Goal: Task Accomplishment & Management: Manage account settings

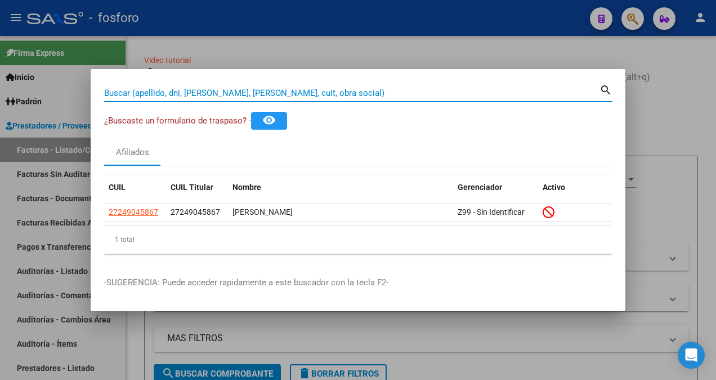
scroll to position [7, 0]
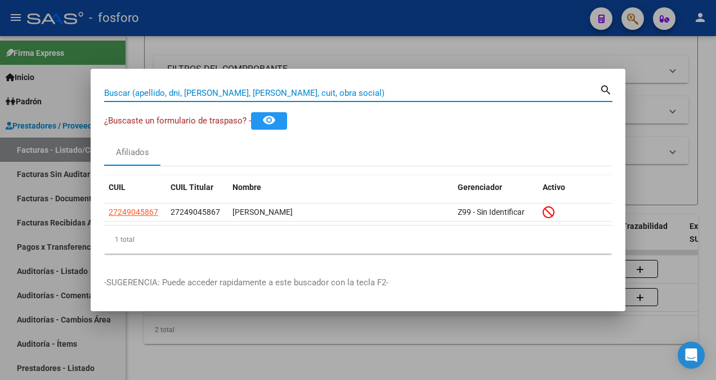
click at [500, 39] on div at bounding box center [358, 190] width 716 height 380
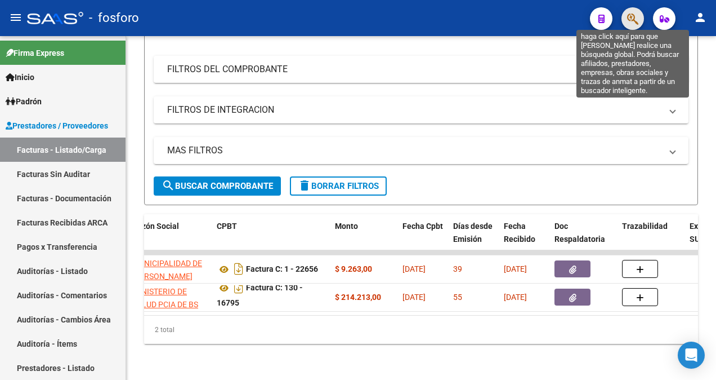
click at [628, 17] on icon "button" at bounding box center [632, 18] width 11 height 13
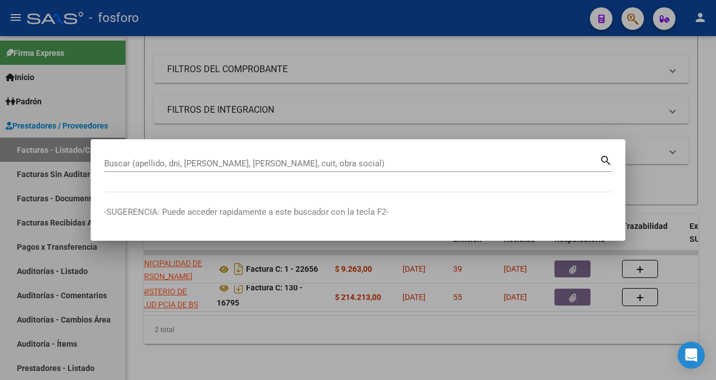
click at [424, 93] on div at bounding box center [358, 190] width 716 height 380
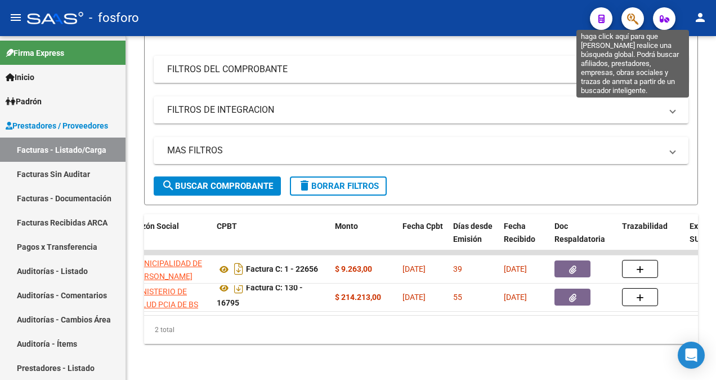
click at [628, 21] on icon "button" at bounding box center [632, 18] width 11 height 13
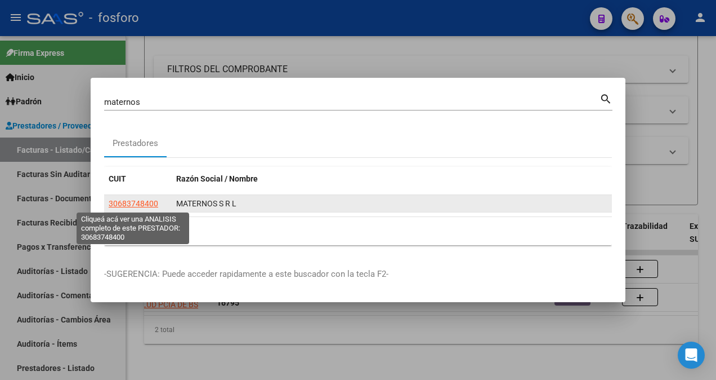
click at [145, 204] on span "30683748400" at bounding box center [134, 203] width 50 height 9
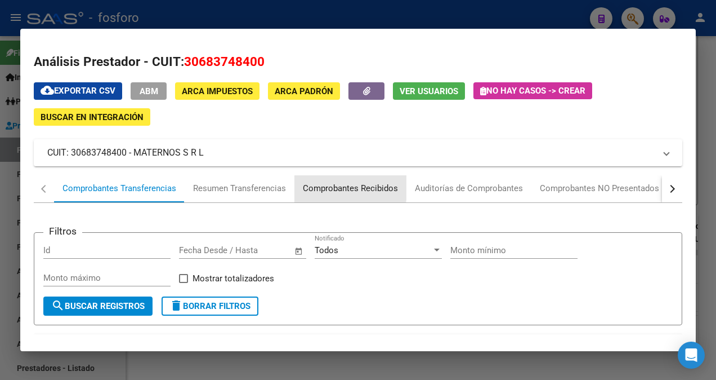
click at [324, 187] on div "Comprobantes Recibidos" at bounding box center [350, 188] width 95 height 13
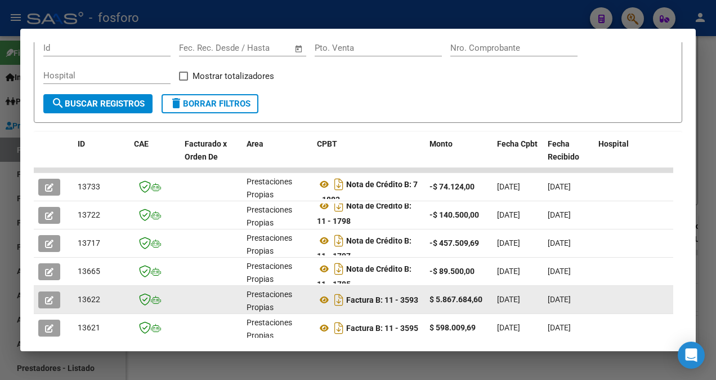
scroll to position [225, 0]
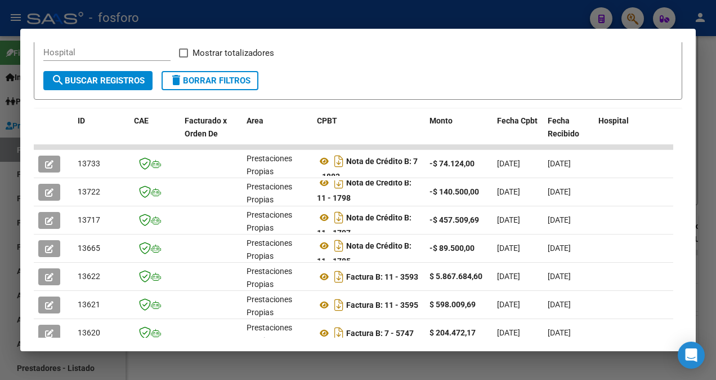
click at [630, 20] on div at bounding box center [358, 190] width 716 height 380
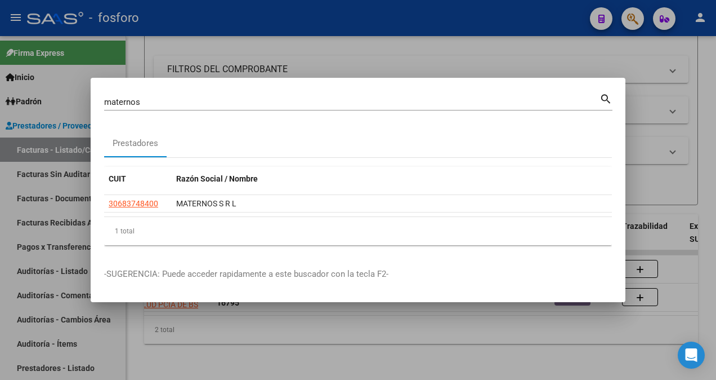
click at [193, 108] on div "maternos [PERSON_NAME] (apellido, dni, cuil, [PERSON_NAME], cuit, obra social)" at bounding box center [352, 101] width 496 height 17
type input "m"
type input "11-3593"
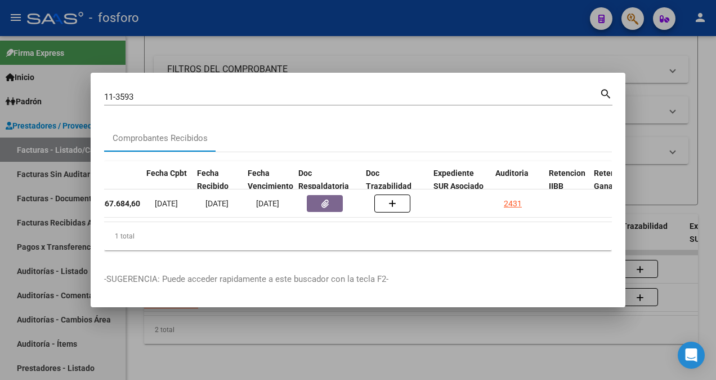
scroll to position [0, 541]
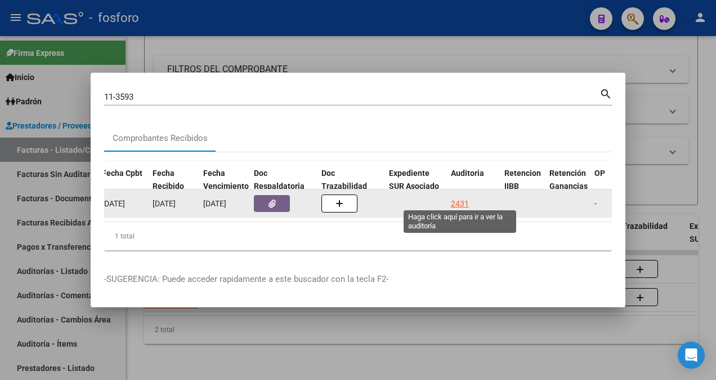
click at [458, 199] on div "2431" at bounding box center [460, 203] width 18 height 13
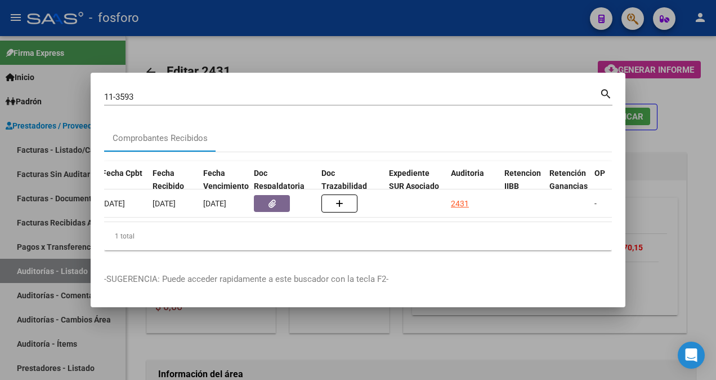
click at [474, 351] on div at bounding box center [358, 190] width 716 height 380
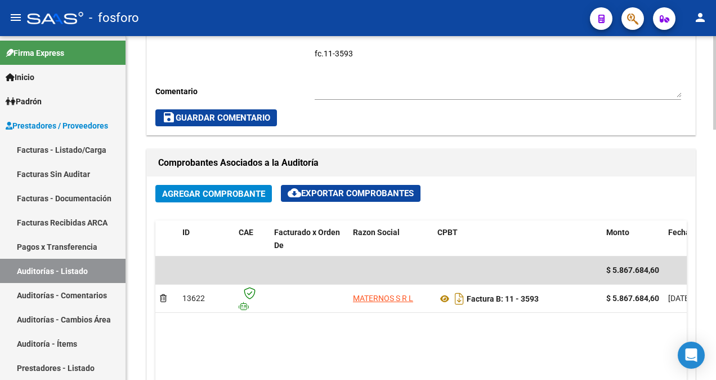
scroll to position [394, 0]
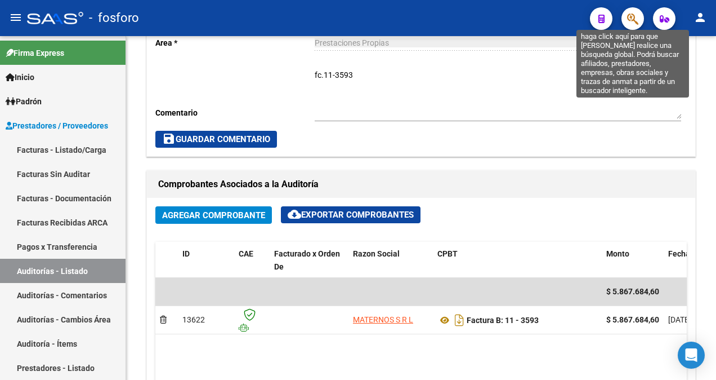
click at [627, 18] on icon "button" at bounding box center [632, 18] width 11 height 13
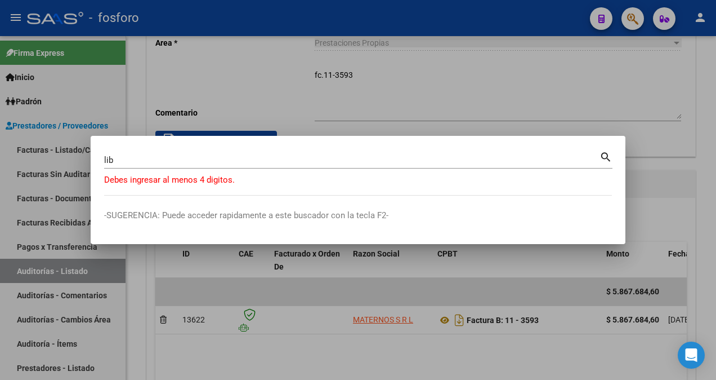
click at [606, 157] on mat-icon "search" at bounding box center [606, 156] width 13 height 14
type input "l"
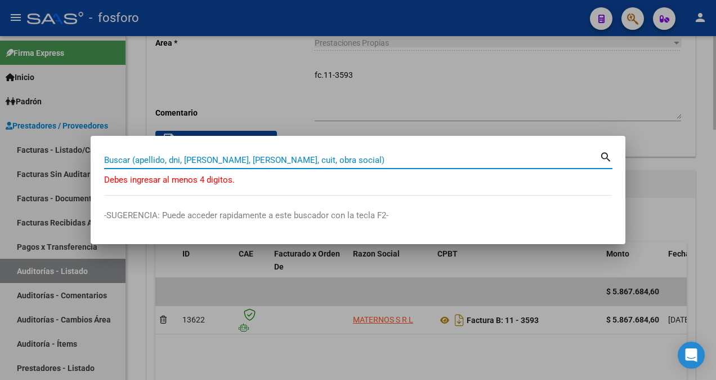
drag, startPoint x: 406, startPoint y: 115, endPoint x: 380, endPoint y: 118, distance: 26.6
click at [405, 116] on div at bounding box center [358, 190] width 716 height 380
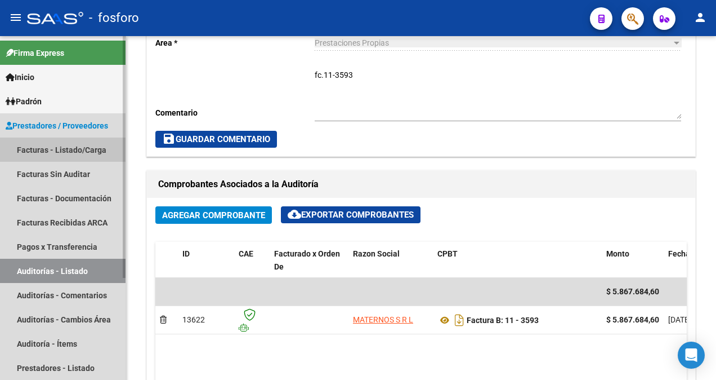
click at [97, 155] on link "Facturas - Listado/Carga" at bounding box center [63, 149] width 126 height 24
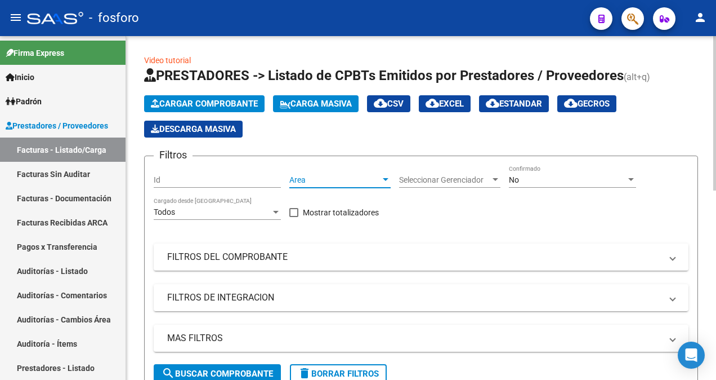
click at [385, 176] on div at bounding box center [386, 179] width 10 height 9
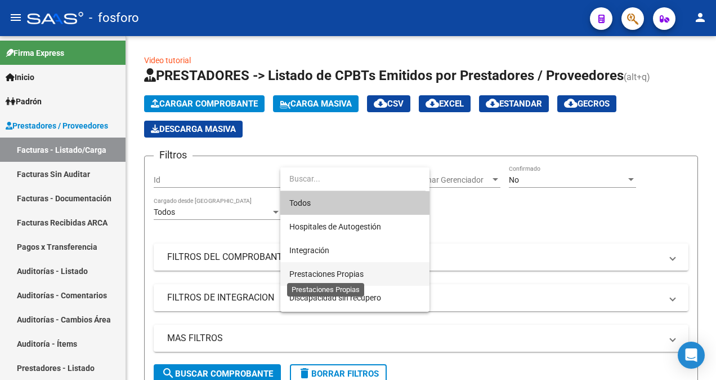
click at [354, 273] on span "Prestaciones Propias" at bounding box center [326, 273] width 74 height 9
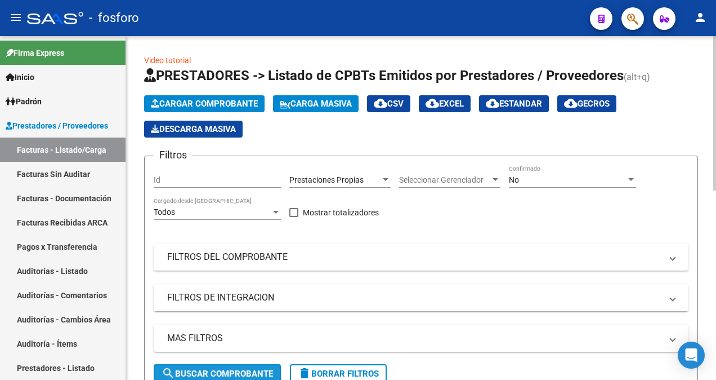
click at [233, 368] on span "search Buscar Comprobante" at bounding box center [217, 373] width 111 height 10
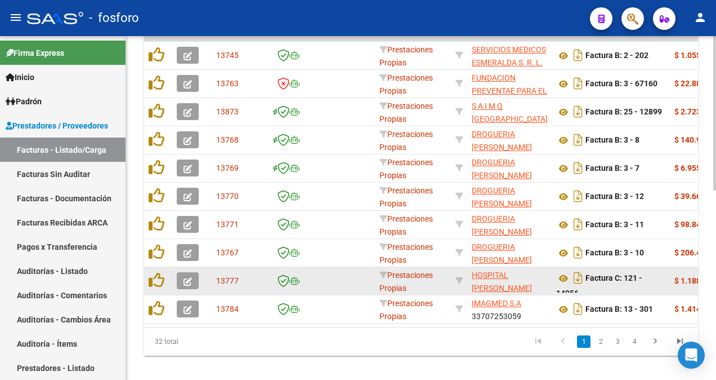
scroll to position [420, 0]
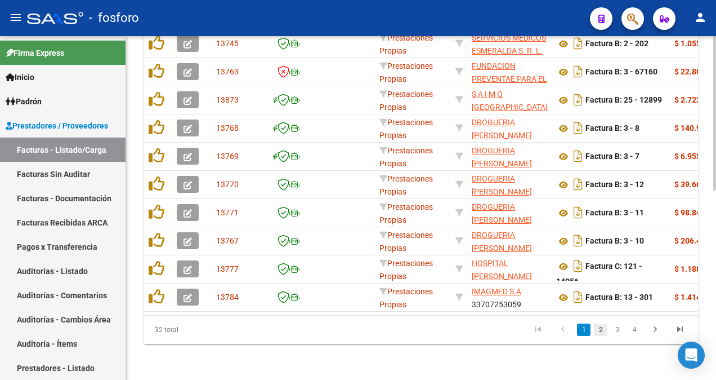
click at [603, 330] on link "2" at bounding box center [601, 329] width 14 height 12
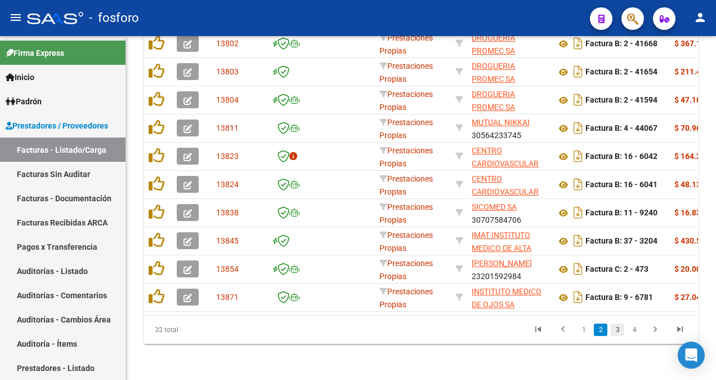
click at [622, 329] on link "3" at bounding box center [618, 329] width 14 height 12
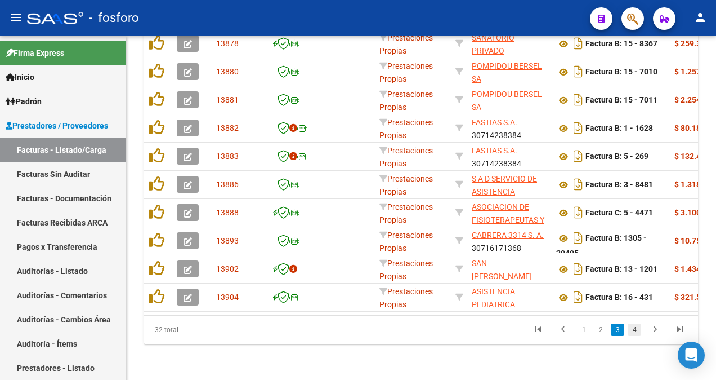
click at [633, 332] on link "4" at bounding box center [635, 329] width 14 height 12
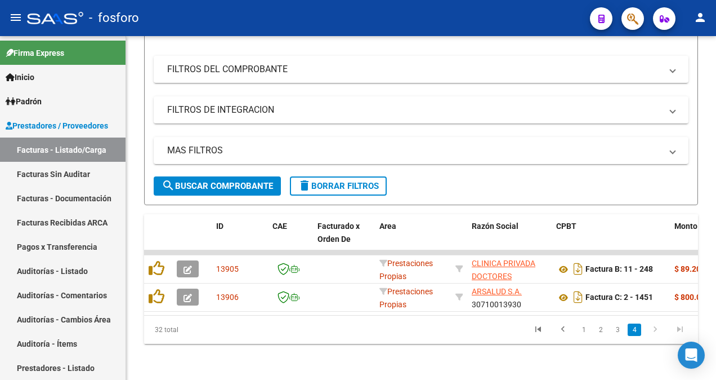
scroll to position [195, 0]
click at [620, 331] on link "3" at bounding box center [618, 329] width 14 height 12
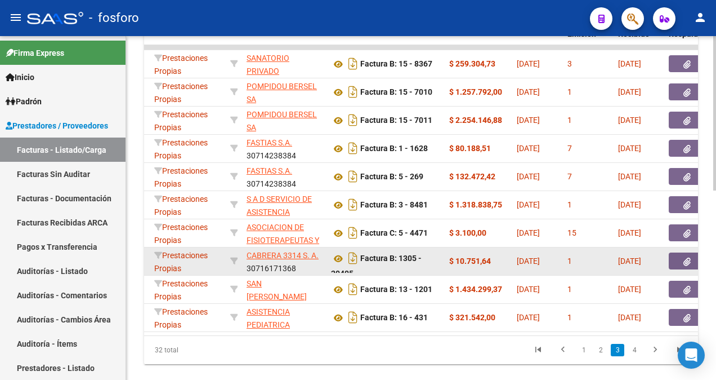
scroll to position [420, 0]
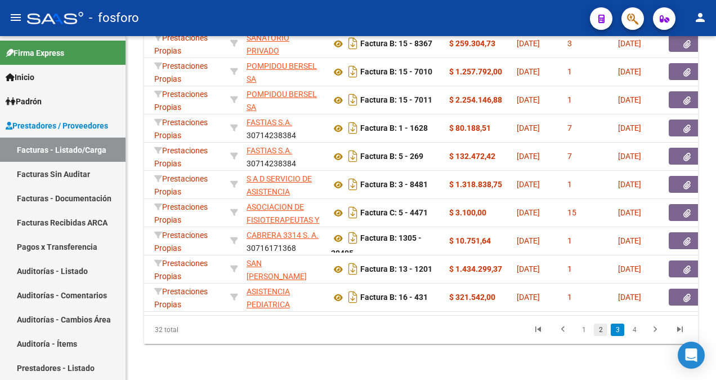
click at [597, 327] on link "2" at bounding box center [601, 329] width 14 height 12
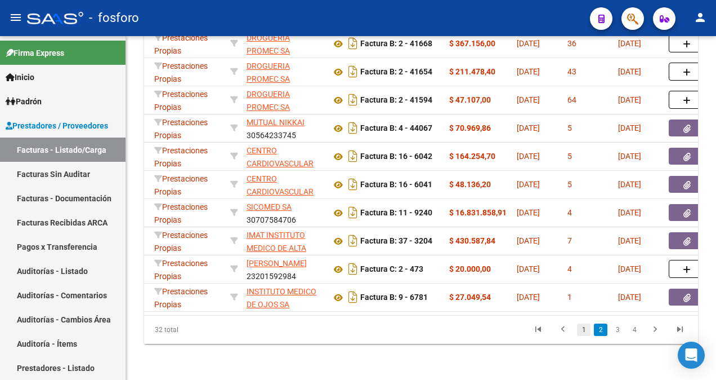
click at [583, 331] on link "1" at bounding box center [584, 329] width 14 height 12
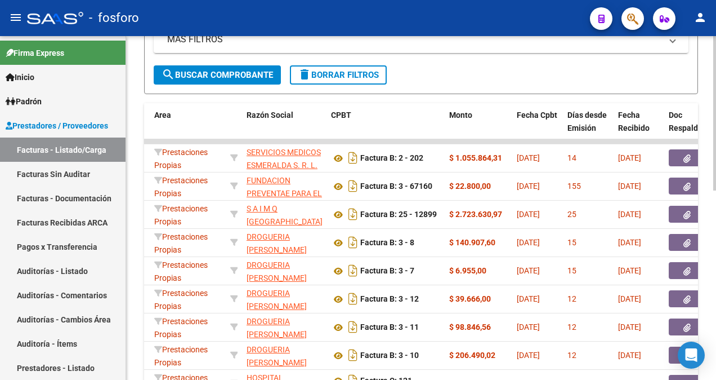
scroll to position [195, 0]
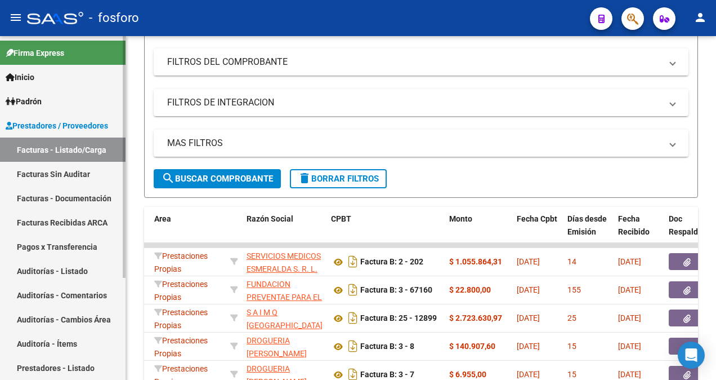
click at [65, 173] on link "Facturas Sin Auditar" at bounding box center [63, 174] width 126 height 24
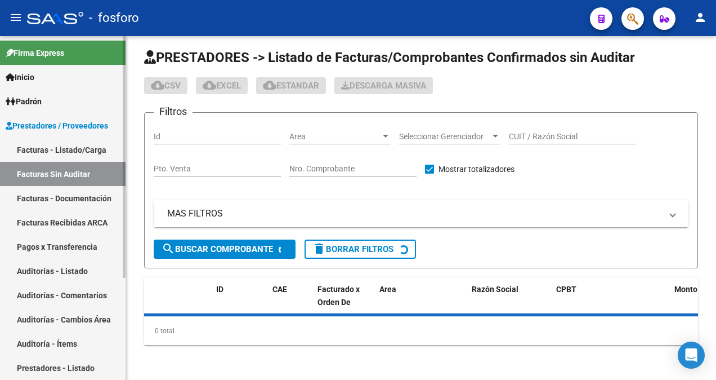
scroll to position [195, 0]
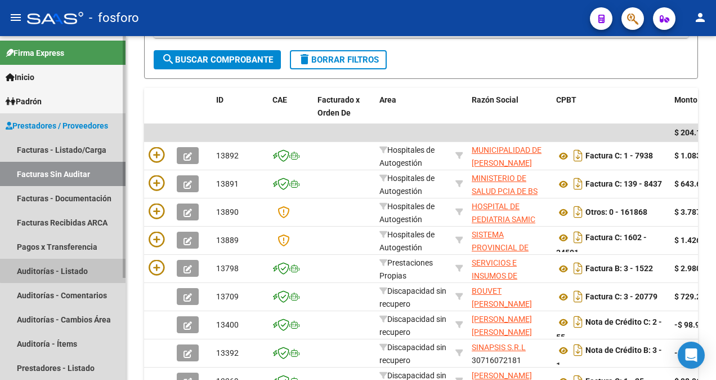
click at [76, 266] on link "Auditorías - Listado" at bounding box center [63, 270] width 126 height 24
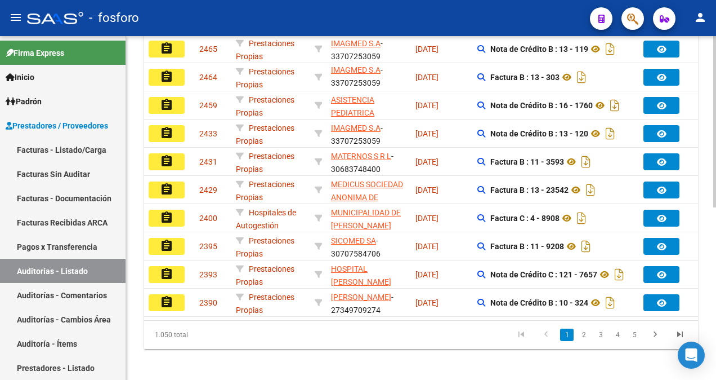
scroll to position [346, 0]
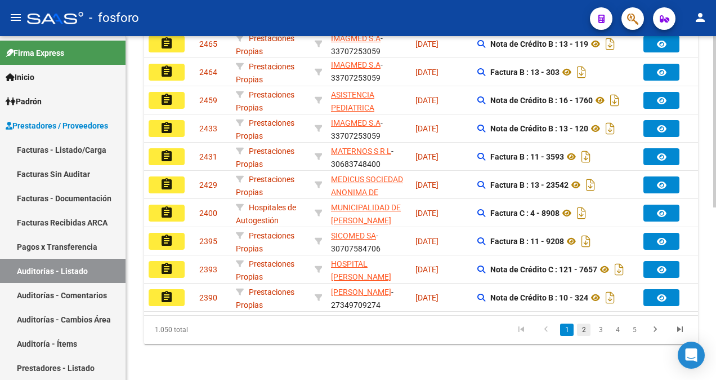
click at [586, 331] on link "2" at bounding box center [584, 329] width 14 height 12
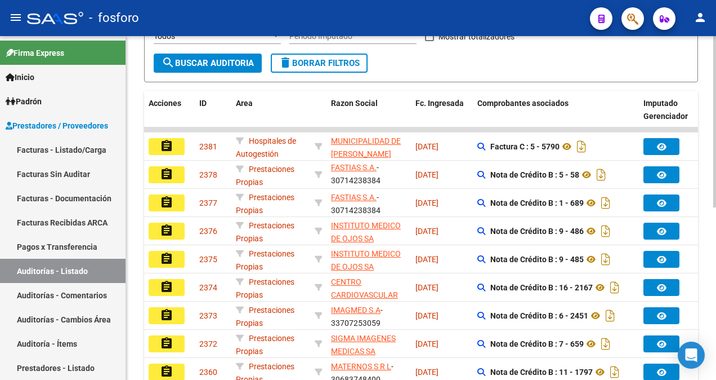
scroll to position [121, 0]
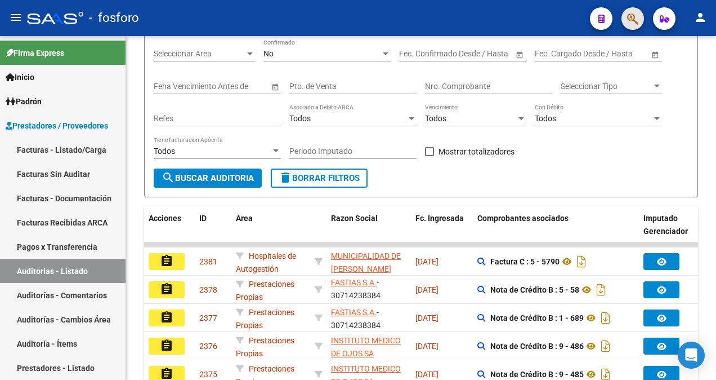
click at [639, 23] on button "button" at bounding box center [633, 18] width 23 height 23
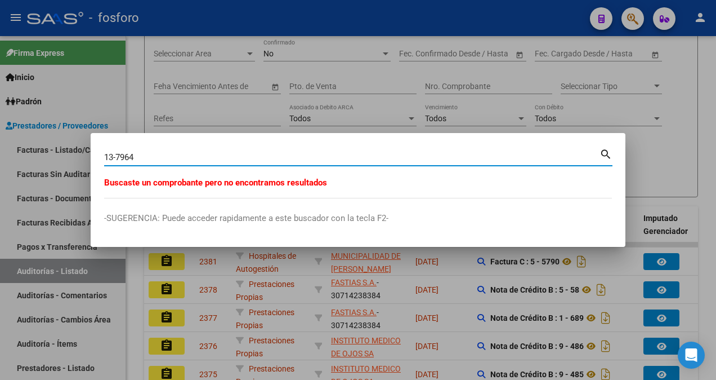
click at [111, 158] on input "13-7964" at bounding box center [352, 157] width 496 height 10
click at [144, 159] on input "6-7964" at bounding box center [352, 157] width 496 height 10
type input "6-7964"
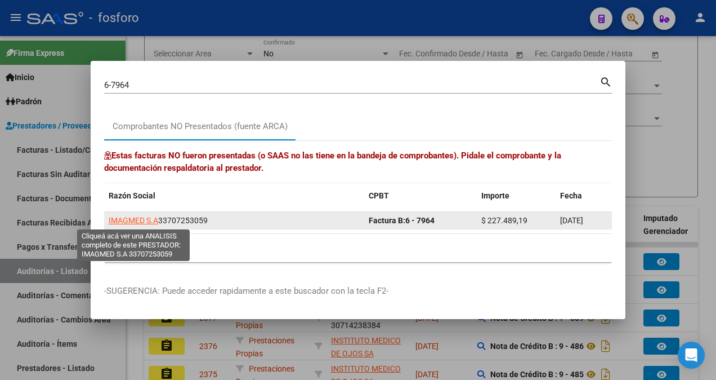
click at [124, 217] on span "IMAGMED S.A" at bounding box center [134, 220] width 50 height 9
type textarea "33707253059"
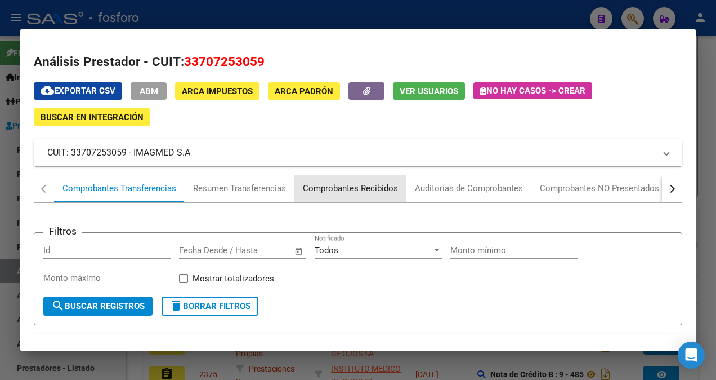
click at [375, 191] on div "Comprobantes Recibidos" at bounding box center [350, 188] width 95 height 13
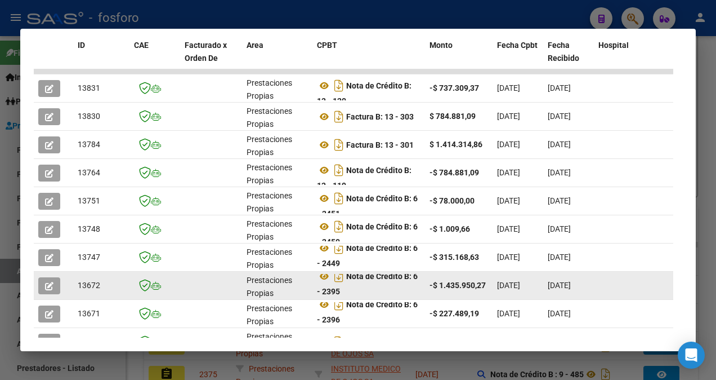
scroll to position [381, 0]
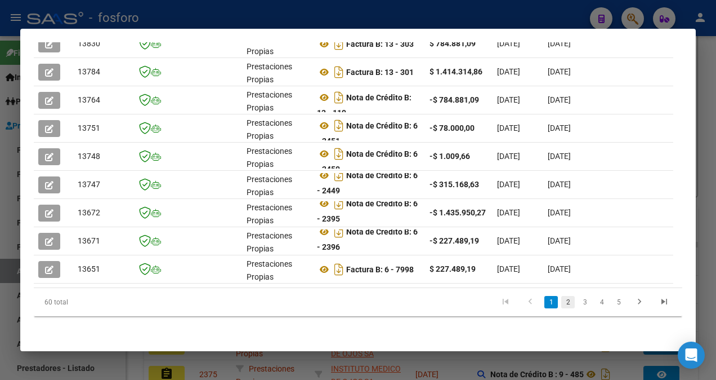
click at [561, 301] on link "2" at bounding box center [568, 302] width 14 height 12
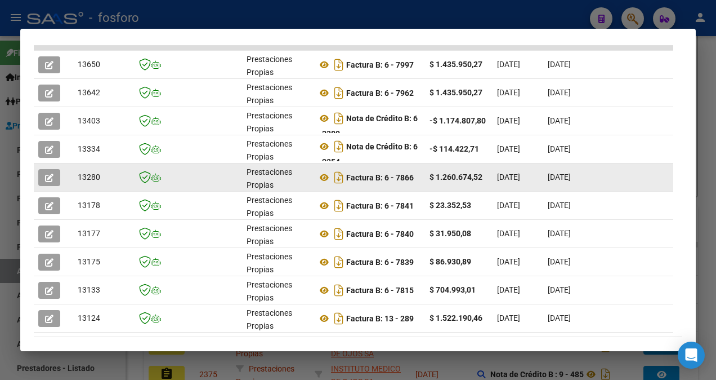
scroll to position [212, 0]
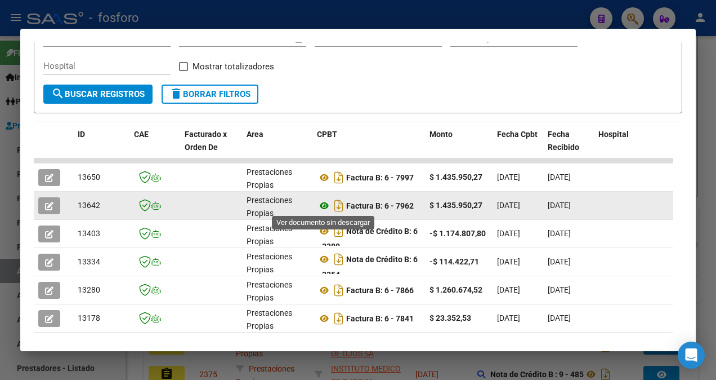
click at [323, 203] on icon at bounding box center [324, 206] width 15 height 14
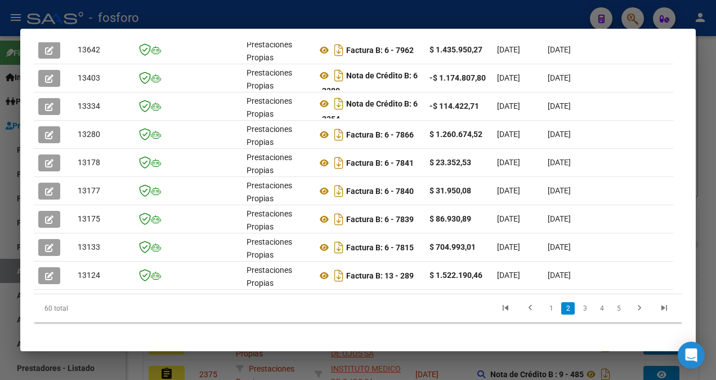
scroll to position [381, 0]
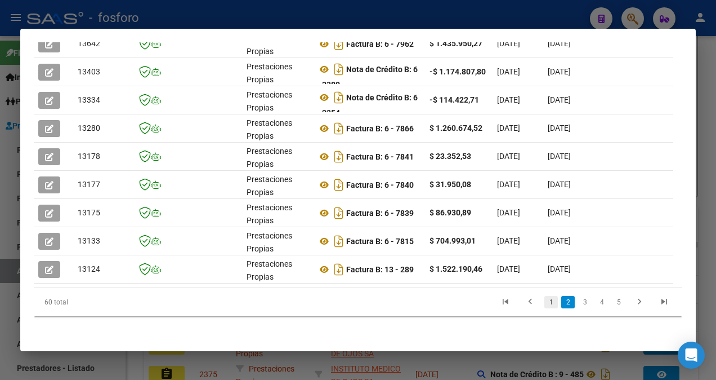
click at [545, 300] on link "1" at bounding box center [552, 302] width 14 height 12
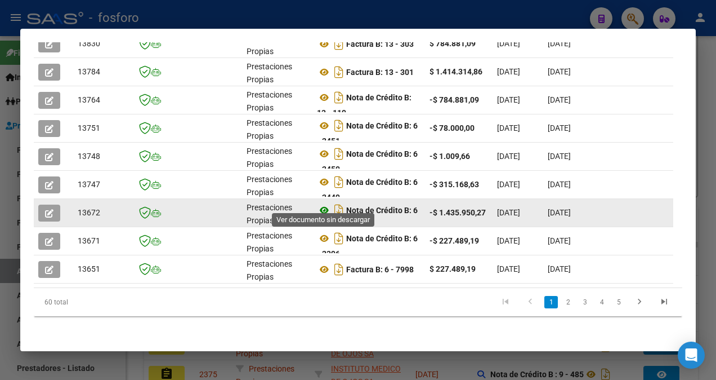
click at [324, 203] on icon at bounding box center [324, 210] width 15 height 14
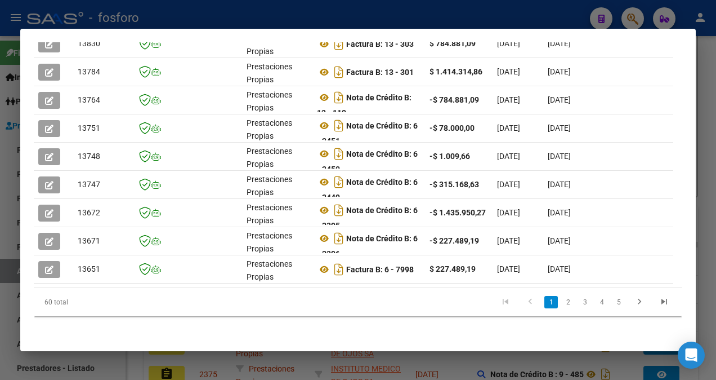
drag, startPoint x: 548, startPoint y: 20, endPoint x: 573, endPoint y: 19, distance: 24.8
click at [548, 20] on div at bounding box center [358, 190] width 716 height 380
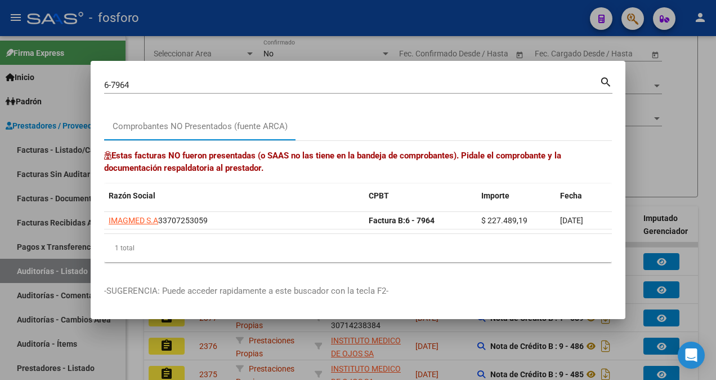
click at [630, 15] on div at bounding box center [358, 190] width 716 height 380
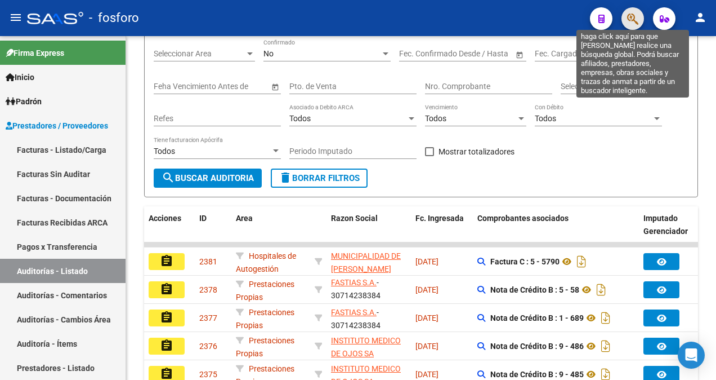
click at [630, 15] on icon "button" at bounding box center [632, 18] width 11 height 13
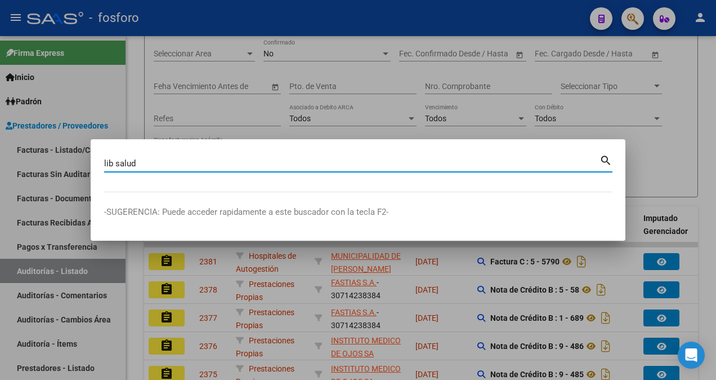
type input "lib salud"
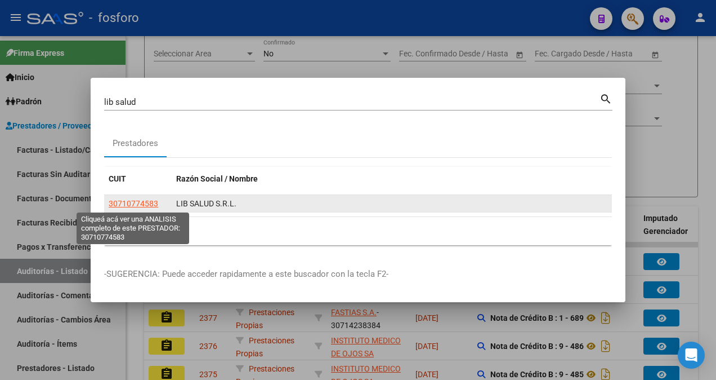
click at [150, 203] on span "30710774583" at bounding box center [134, 203] width 50 height 9
type textarea "30710774583"
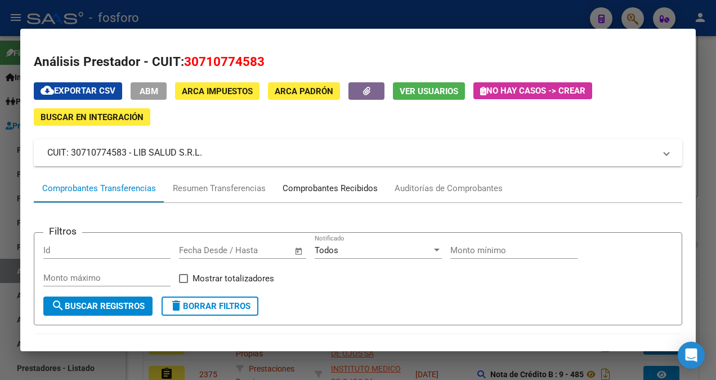
click at [338, 189] on div "Comprobantes Recibidos" at bounding box center [330, 188] width 95 height 13
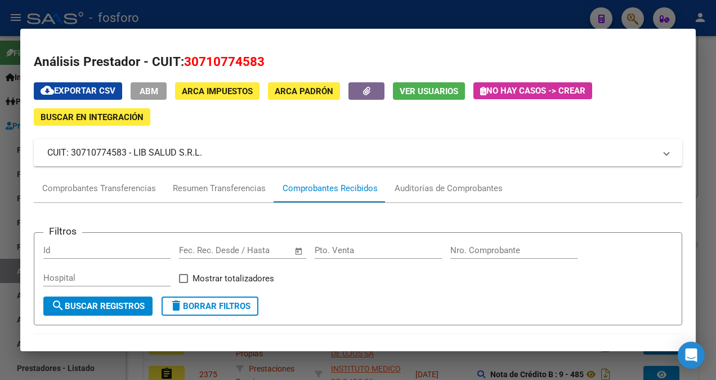
scroll to position [169, 0]
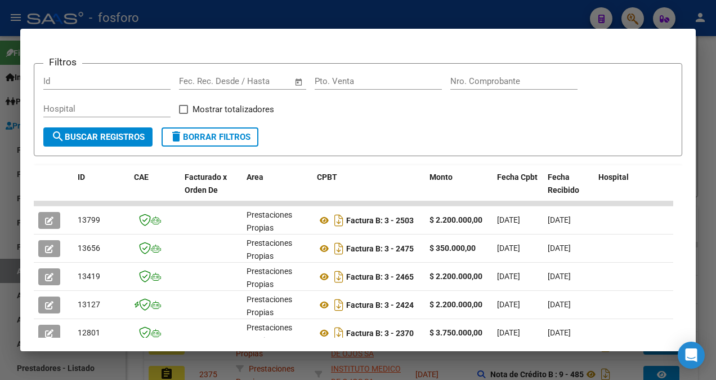
click at [641, 22] on div at bounding box center [358, 190] width 716 height 380
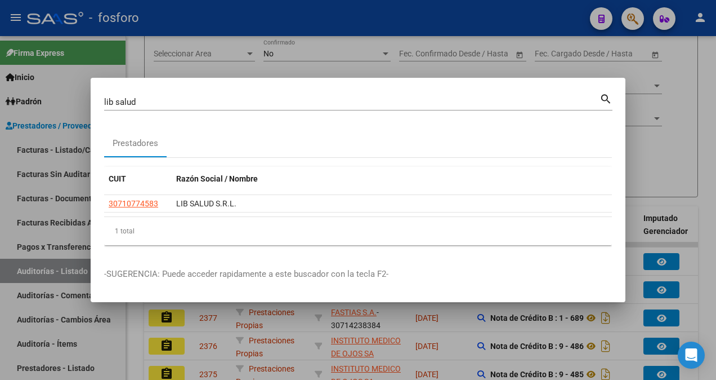
click at [641, 22] on div at bounding box center [358, 190] width 716 height 380
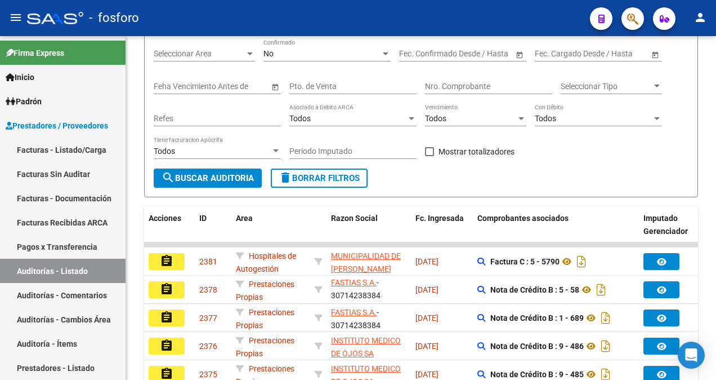
click at [641, 22] on button "button" at bounding box center [633, 18] width 23 height 23
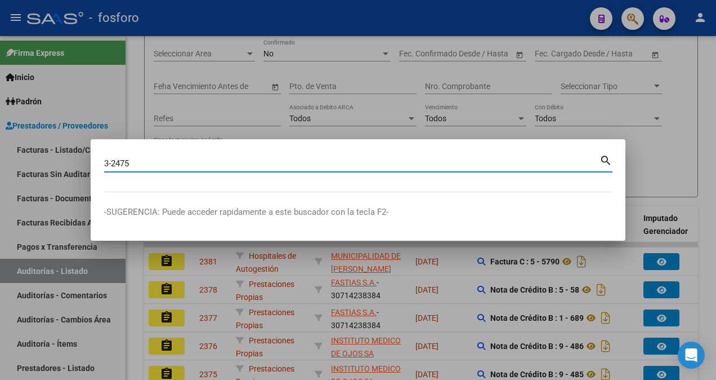
type input "3-2475"
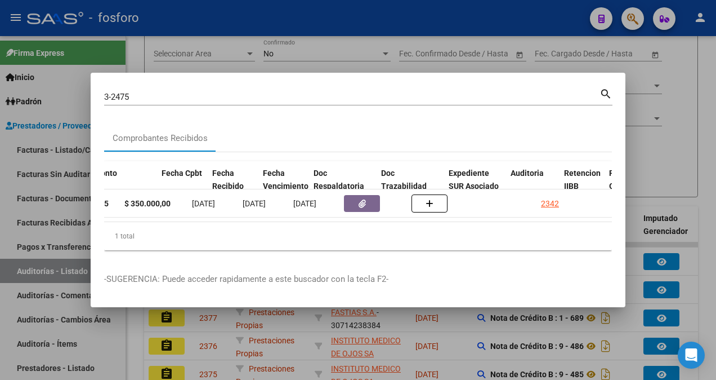
scroll to position [0, 555]
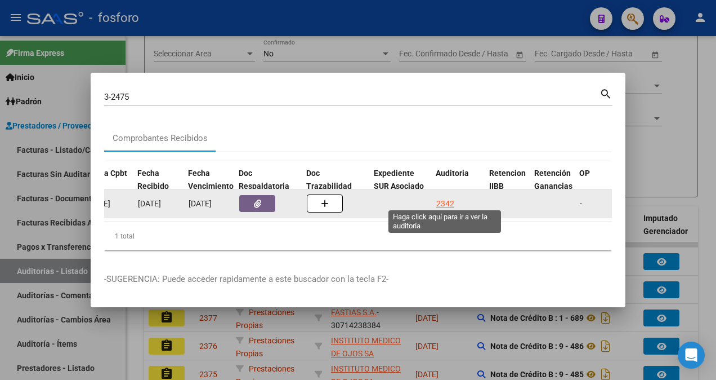
click at [450, 203] on div "2342" at bounding box center [445, 203] width 18 height 13
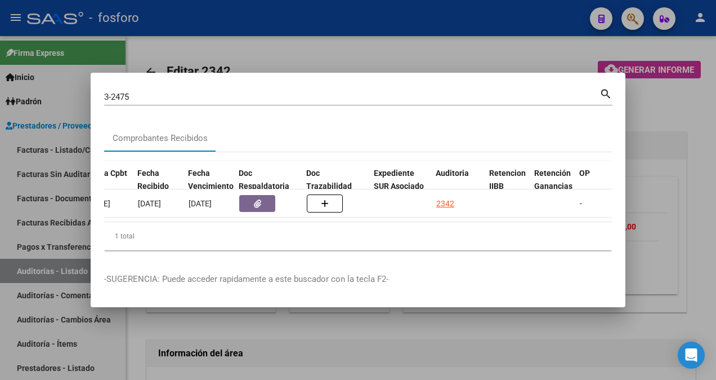
click at [659, 117] on div at bounding box center [358, 190] width 716 height 380
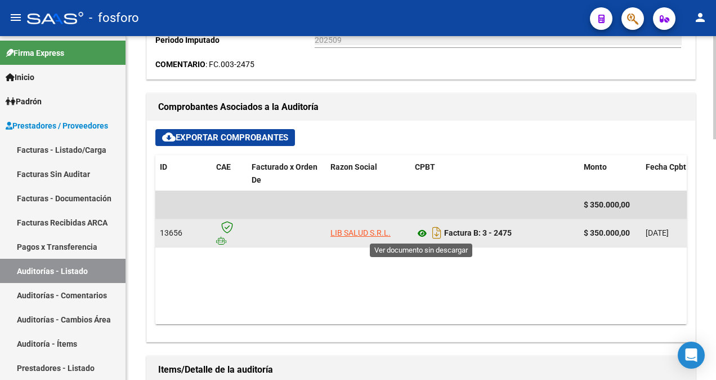
click at [423, 234] on icon at bounding box center [422, 233] width 15 height 14
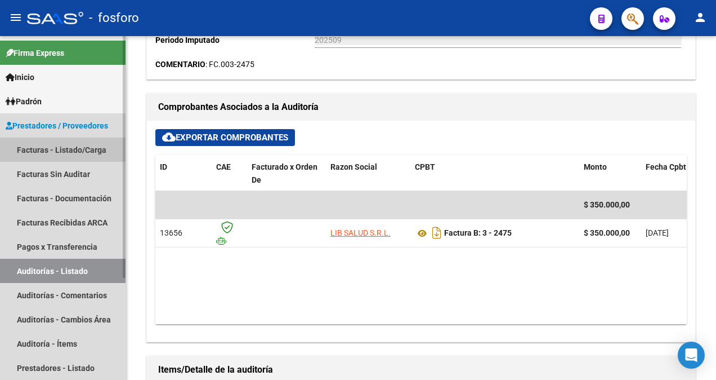
click at [73, 152] on link "Facturas - Listado/Carga" at bounding box center [63, 149] width 126 height 24
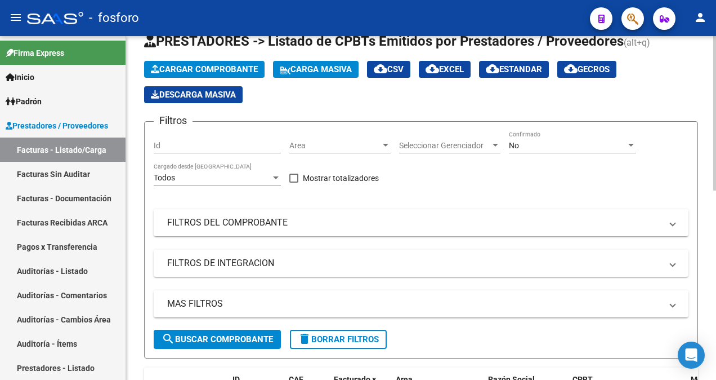
scroll to position [225, 0]
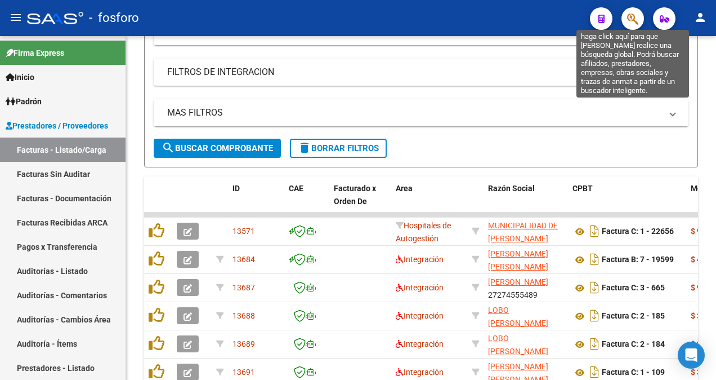
click at [628, 17] on icon "button" at bounding box center [632, 18] width 11 height 13
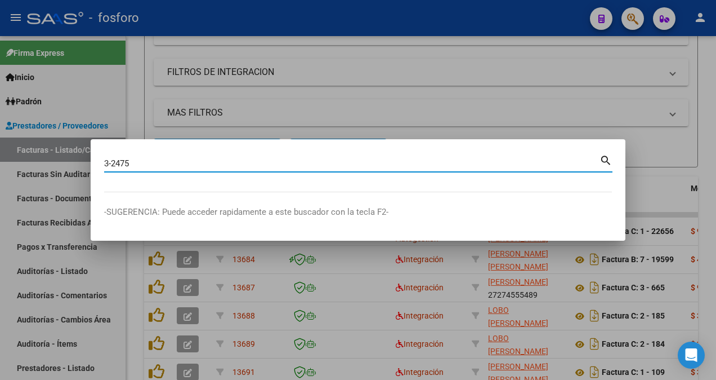
type input "3-2475"
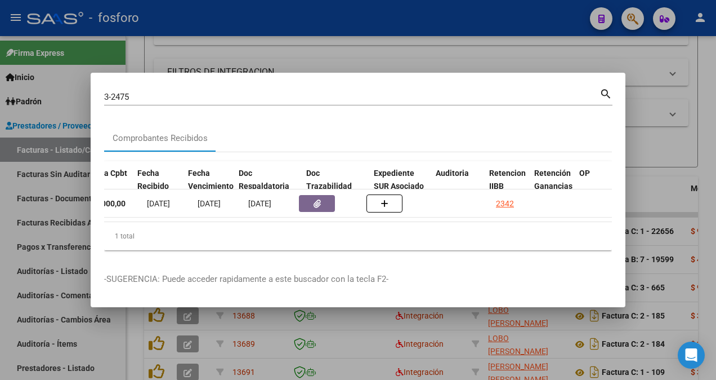
scroll to position [0, 586]
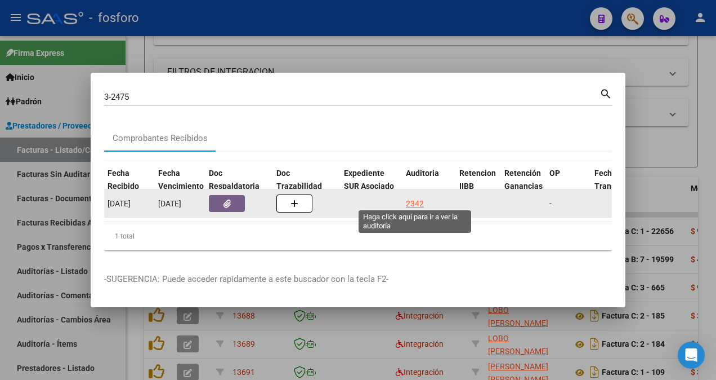
click at [412, 199] on div "2342" at bounding box center [415, 203] width 18 height 13
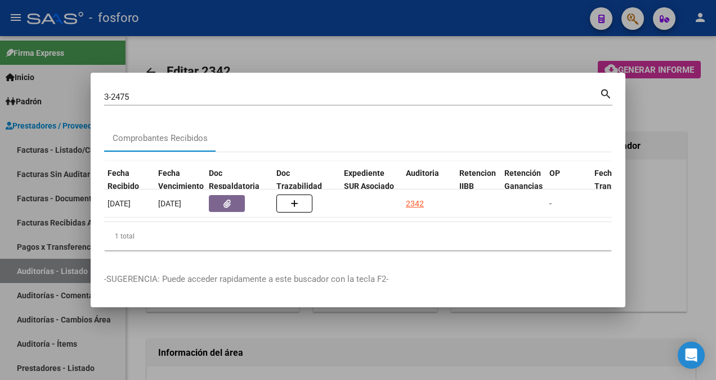
click at [474, 45] on div at bounding box center [358, 190] width 716 height 380
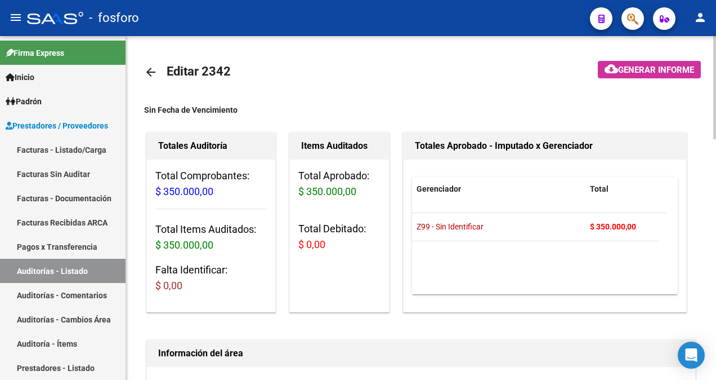
click at [631, 68] on span "Generar informe" at bounding box center [656, 70] width 76 height 10
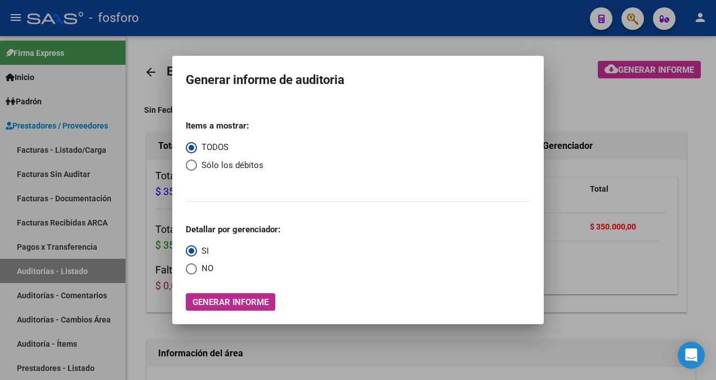
click at [260, 298] on span "Generar informe" at bounding box center [231, 302] width 76 height 10
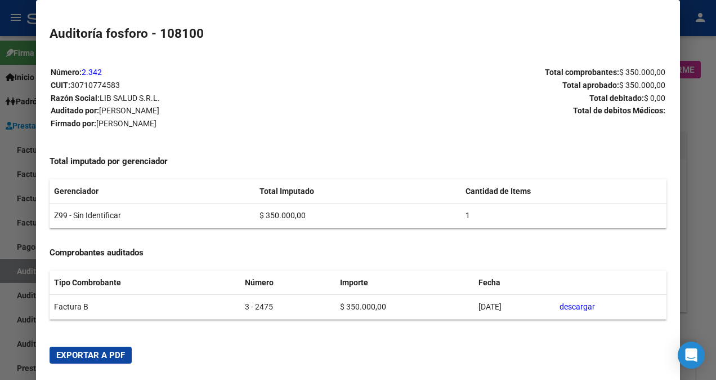
click at [69, 354] on span "Exportar a PDF" at bounding box center [90, 355] width 69 height 10
click at [32, 181] on div at bounding box center [358, 190] width 716 height 380
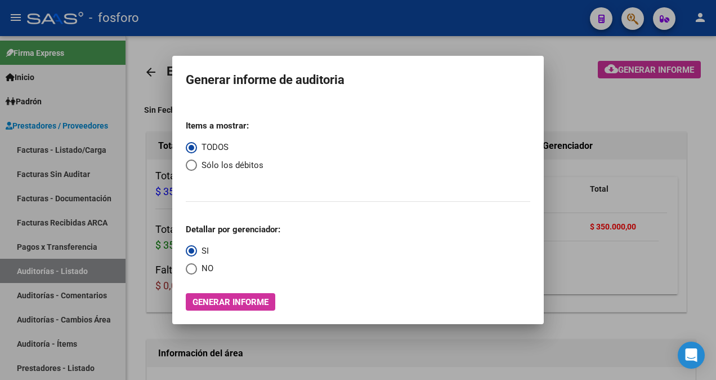
click at [101, 231] on div at bounding box center [358, 190] width 716 height 380
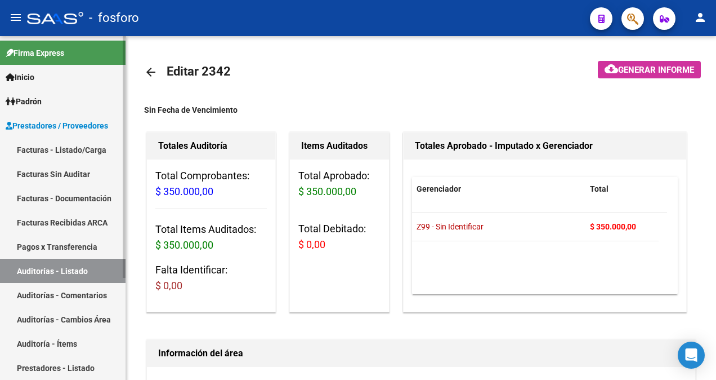
click at [95, 153] on link "Facturas - Listado/Carga" at bounding box center [63, 149] width 126 height 24
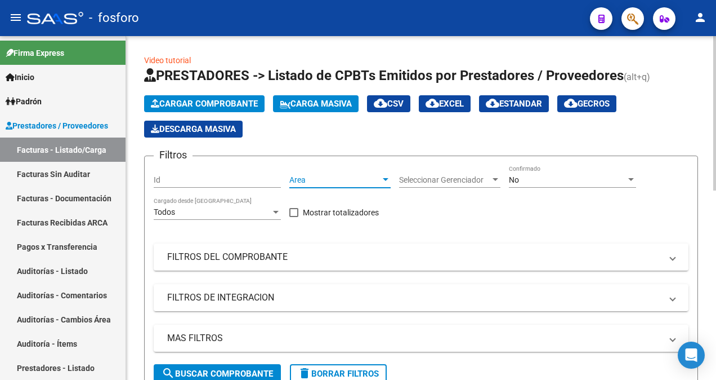
click at [386, 180] on div at bounding box center [386, 179] width 10 height 9
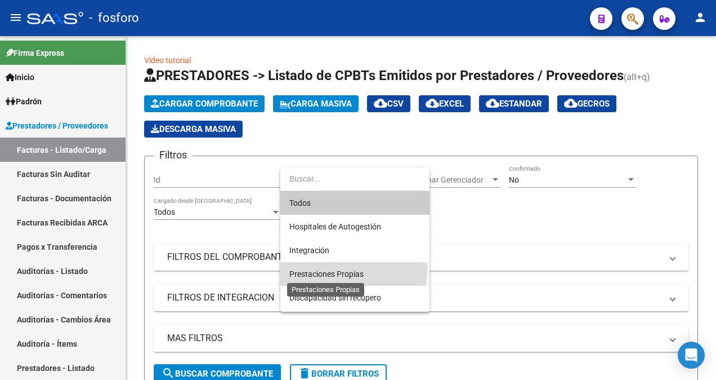
click at [351, 270] on span "Prestaciones Propias" at bounding box center [326, 273] width 74 height 9
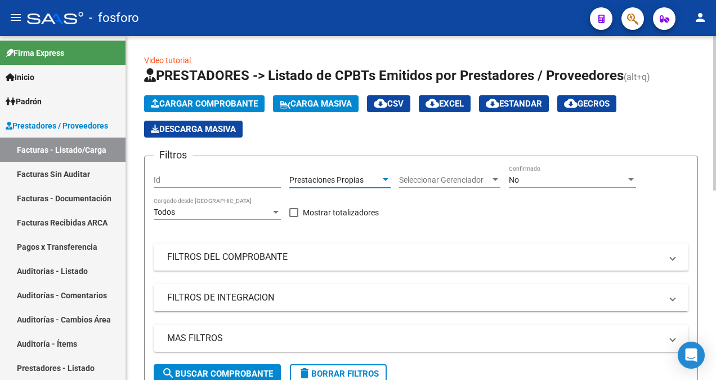
click at [220, 369] on span "search Buscar Comprobante" at bounding box center [217, 373] width 111 height 10
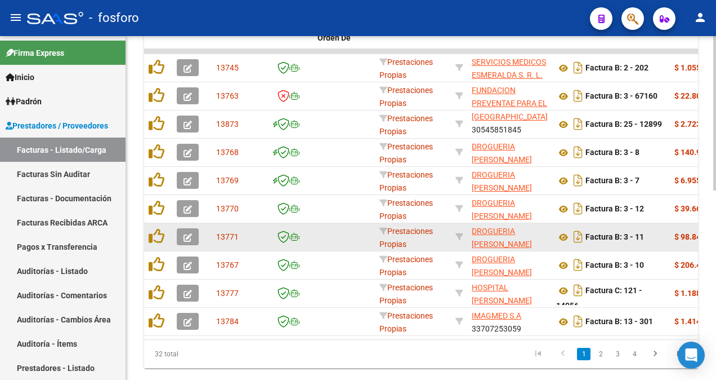
scroll to position [420, 0]
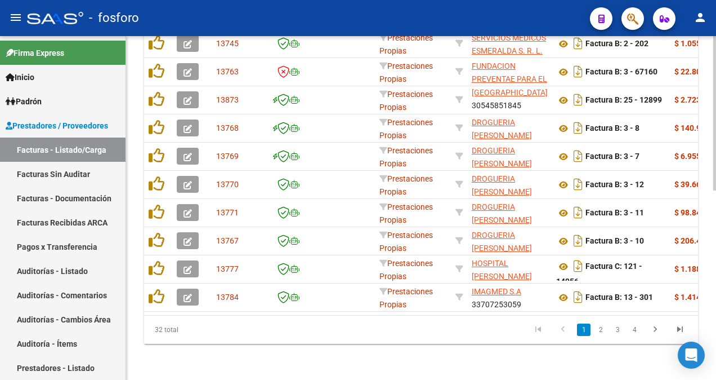
click at [692, 315] on div "32 total 1 2 3 4" at bounding box center [421, 329] width 554 height 28
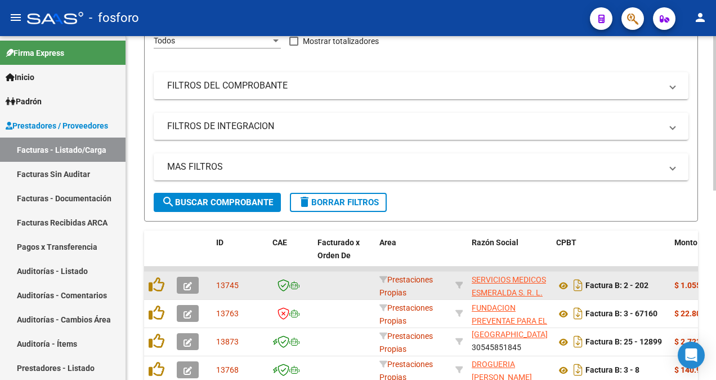
scroll to position [195, 0]
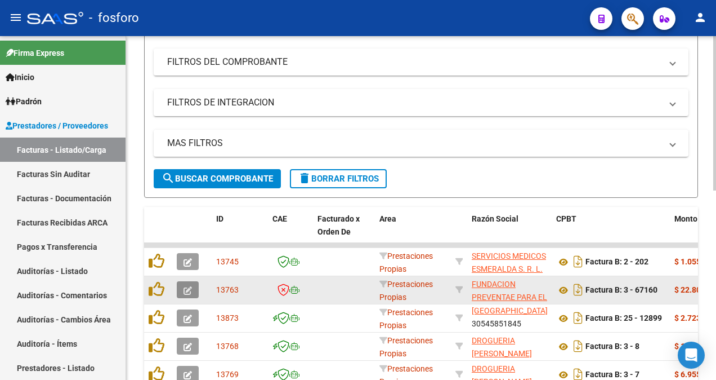
click at [182, 287] on button "button" at bounding box center [188, 289] width 22 height 17
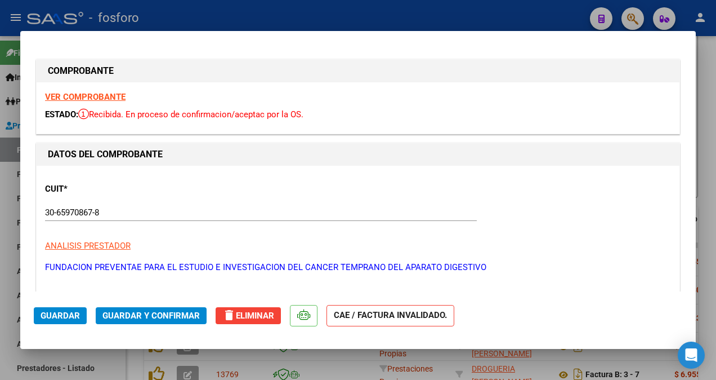
click at [238, 313] on span "delete Eliminar" at bounding box center [248, 315] width 52 height 10
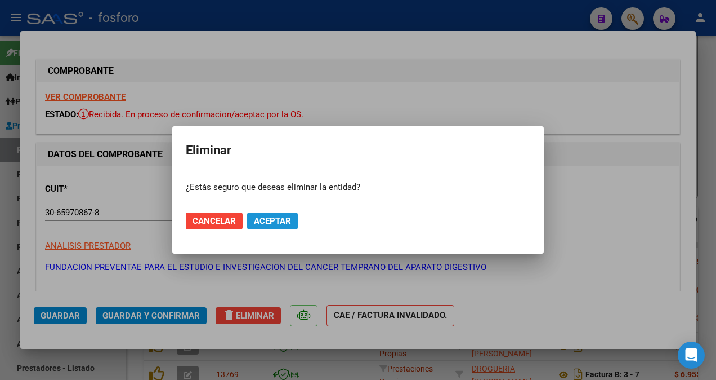
click at [280, 222] on span "Aceptar" at bounding box center [272, 221] width 37 height 10
type input "$ 0,00"
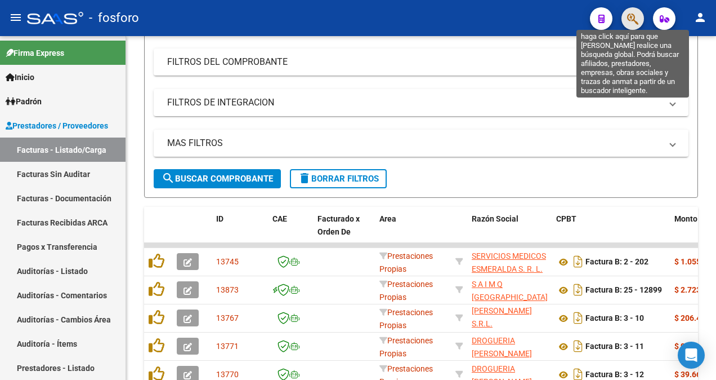
click at [631, 14] on icon "button" at bounding box center [632, 18] width 11 height 13
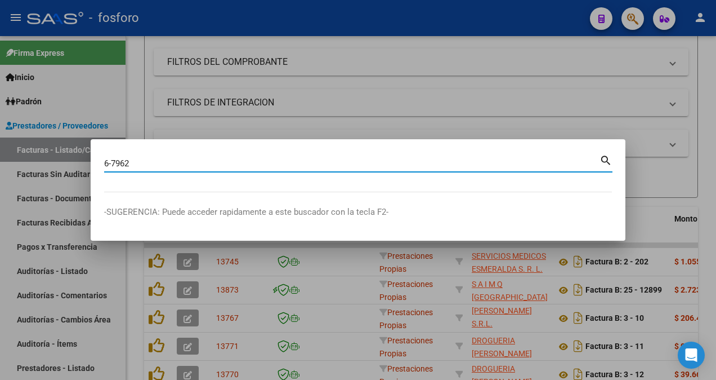
type input "6-7962"
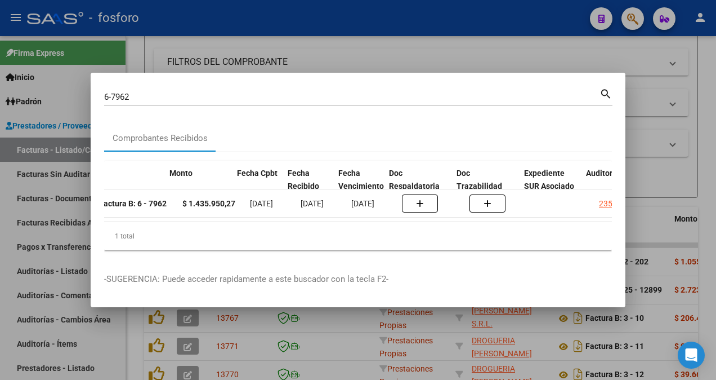
scroll to position [0, 415]
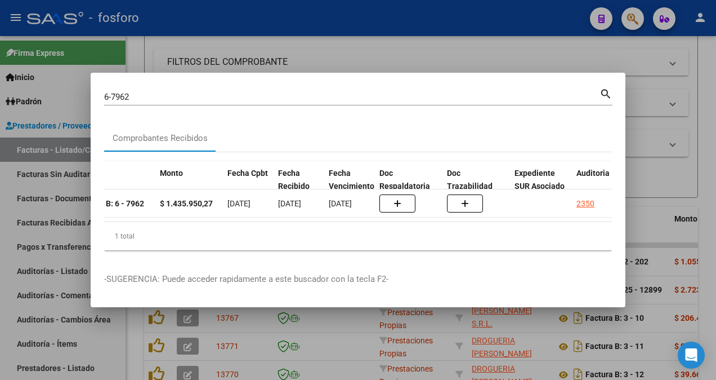
click at [445, 50] on div at bounding box center [358, 190] width 716 height 380
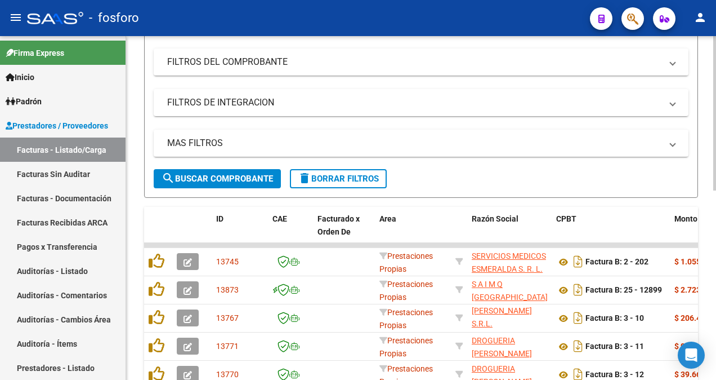
scroll to position [82, 0]
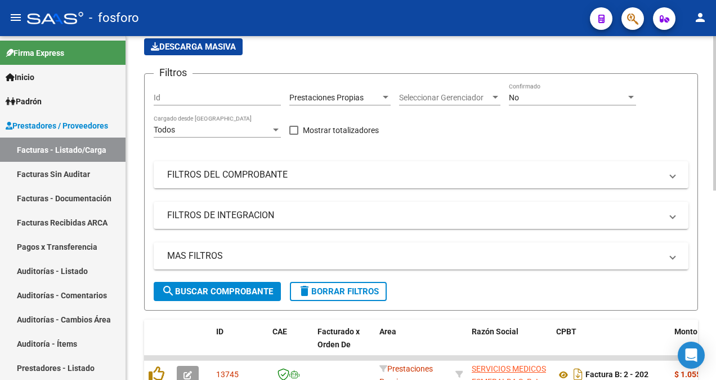
click at [384, 98] on div at bounding box center [386, 97] width 10 height 9
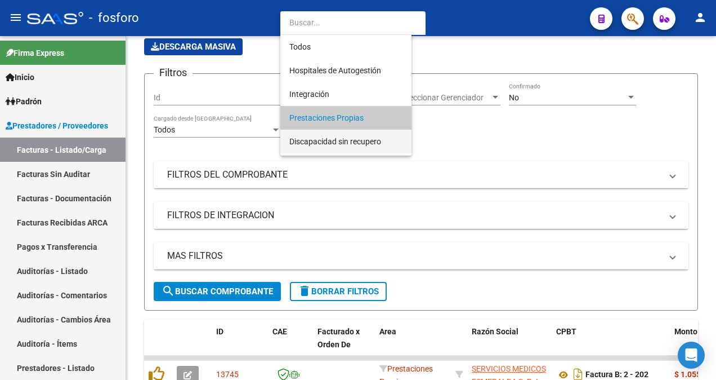
scroll to position [21, 0]
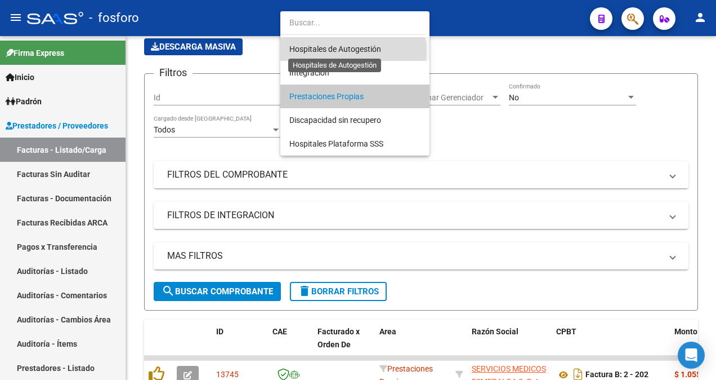
click at [345, 52] on span "Hospitales de Autogestión" at bounding box center [335, 48] width 92 height 9
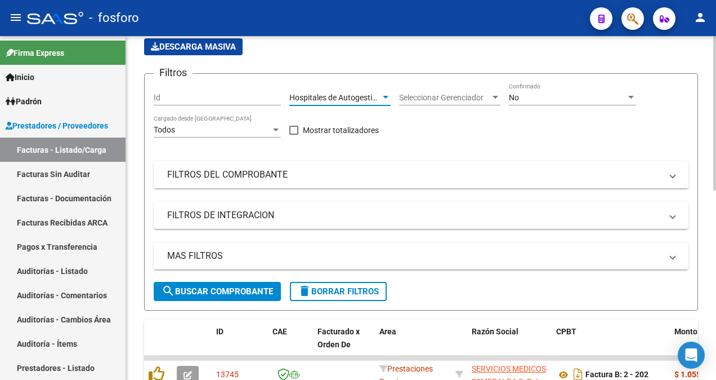
click at [227, 289] on span "search Buscar Comprobante" at bounding box center [217, 291] width 111 height 10
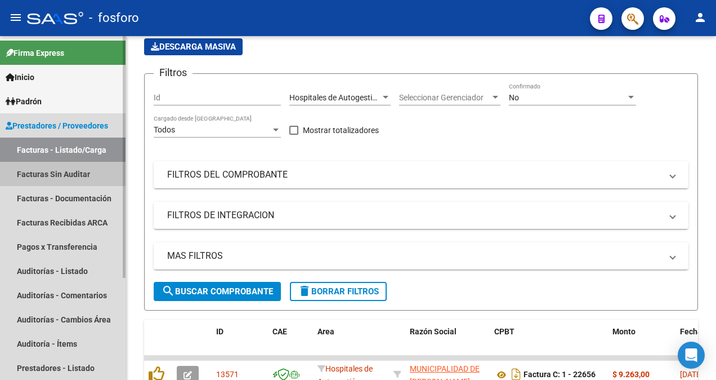
click at [83, 178] on link "Facturas Sin Auditar" at bounding box center [63, 174] width 126 height 24
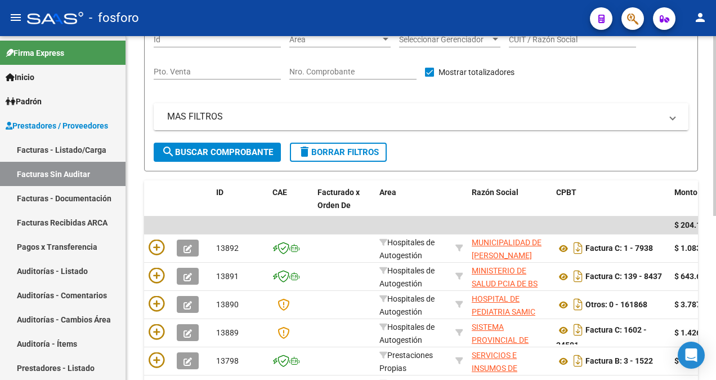
scroll to position [26, 0]
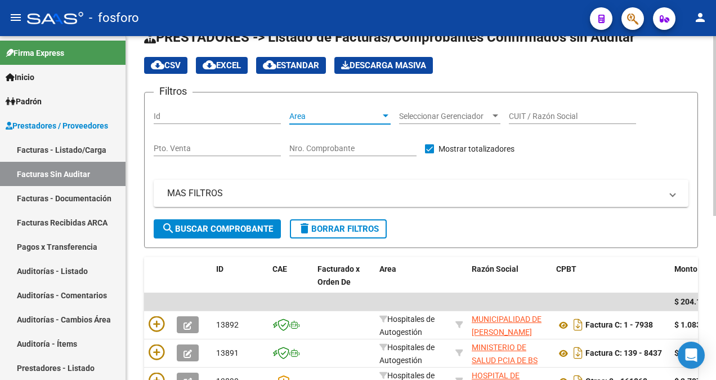
click at [387, 113] on div at bounding box center [386, 115] width 10 height 9
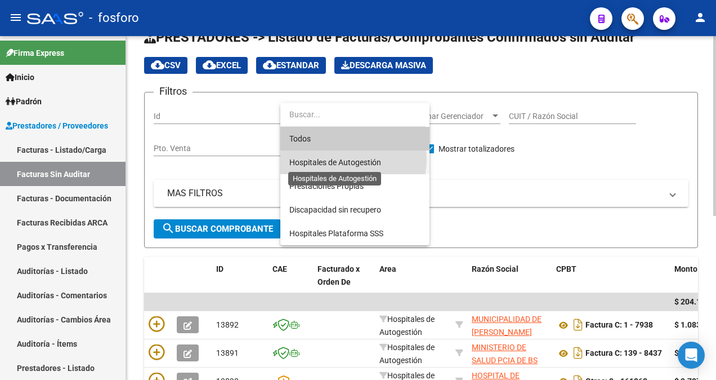
drag, startPoint x: 351, startPoint y: 160, endPoint x: 322, endPoint y: 176, distance: 33.8
click at [351, 160] on span "Hospitales de Autogestión" at bounding box center [335, 162] width 92 height 9
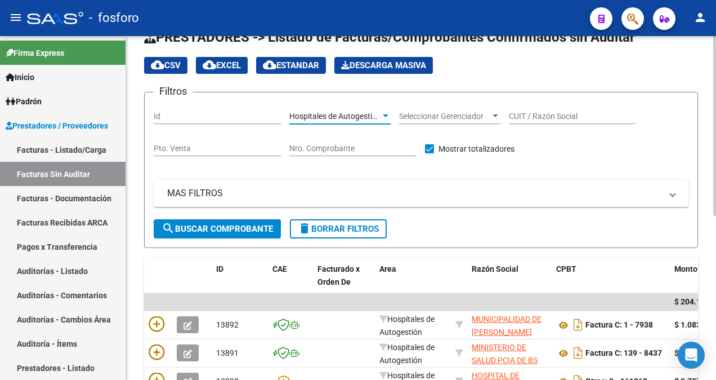
click at [235, 233] on button "search Buscar Comprobante" at bounding box center [217, 228] width 127 height 19
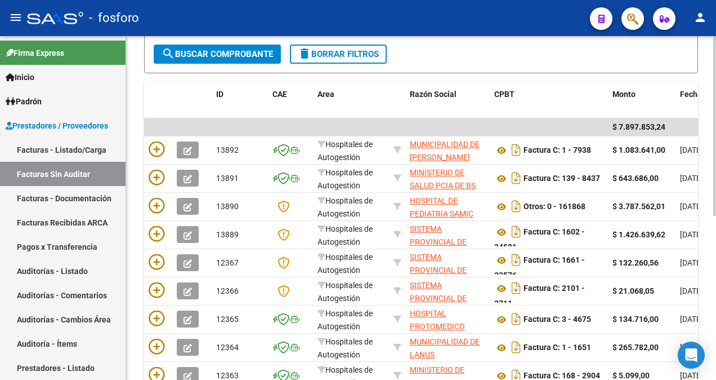
scroll to position [307, 0]
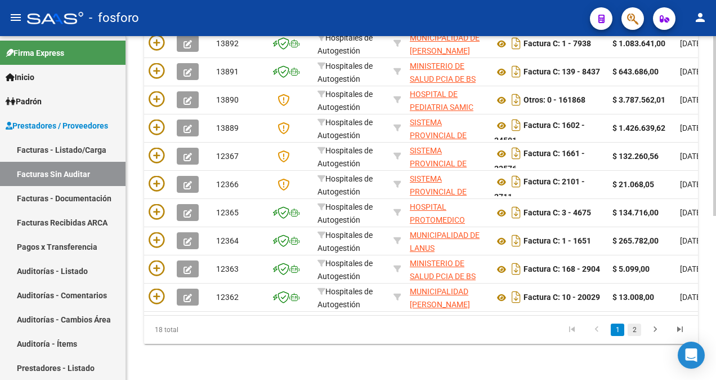
click at [640, 336] on link "2" at bounding box center [635, 329] width 14 height 12
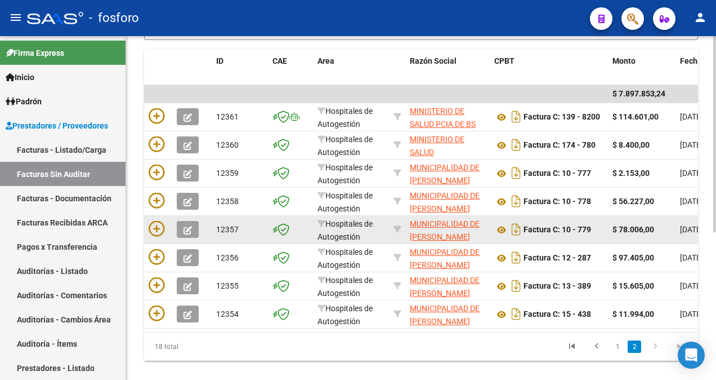
scroll to position [145, 0]
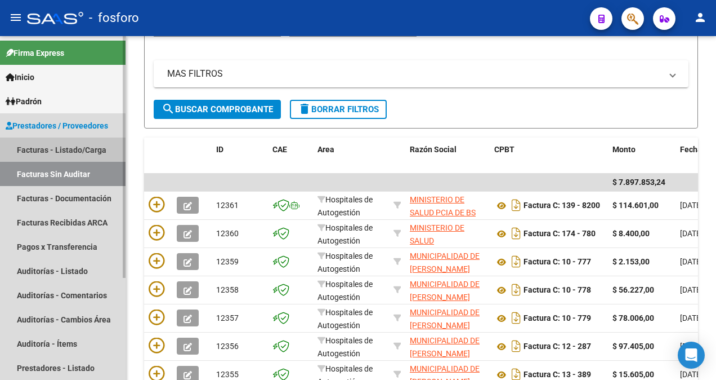
click at [60, 144] on link "Facturas - Listado/Carga" at bounding box center [63, 149] width 126 height 24
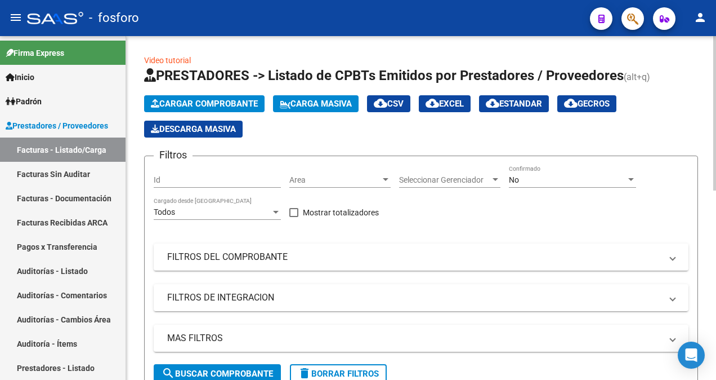
click at [385, 179] on div at bounding box center [386, 179] width 6 height 3
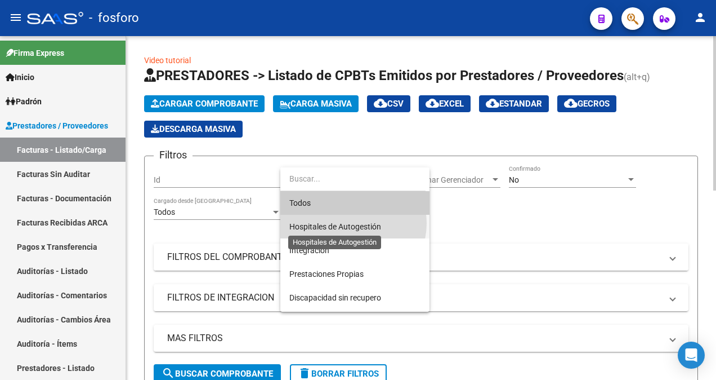
drag, startPoint x: 353, startPoint y: 223, endPoint x: 291, endPoint y: 257, distance: 70.1
click at [352, 223] on span "Hospitales de Autogestión" at bounding box center [335, 226] width 92 height 9
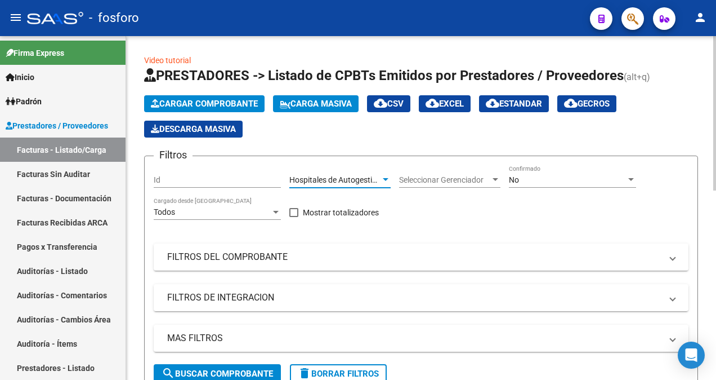
click at [209, 367] on form "Filtros Id Hospitales de Autogestión Area Seleccionar Gerenciador Seleccionar G…" at bounding box center [421, 273] width 554 height 237
click at [208, 369] on span "search Buscar Comprobante" at bounding box center [217, 373] width 111 height 10
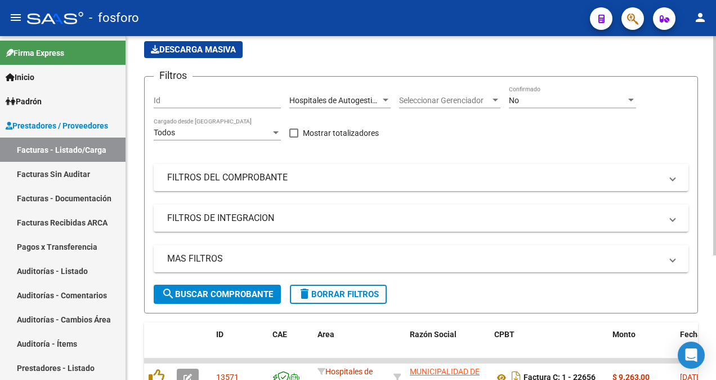
scroll to position [56, 0]
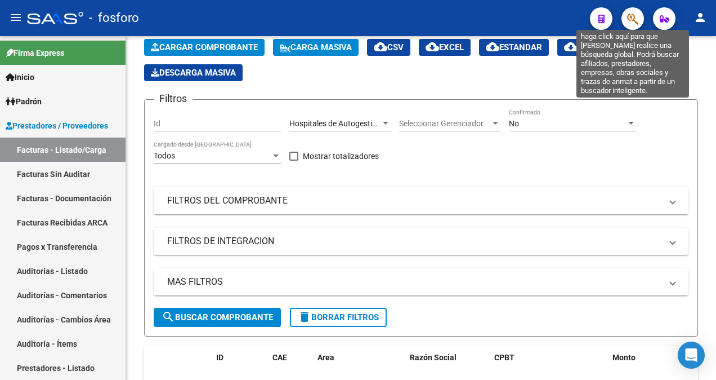
click at [631, 19] on icon "button" at bounding box center [632, 18] width 11 height 13
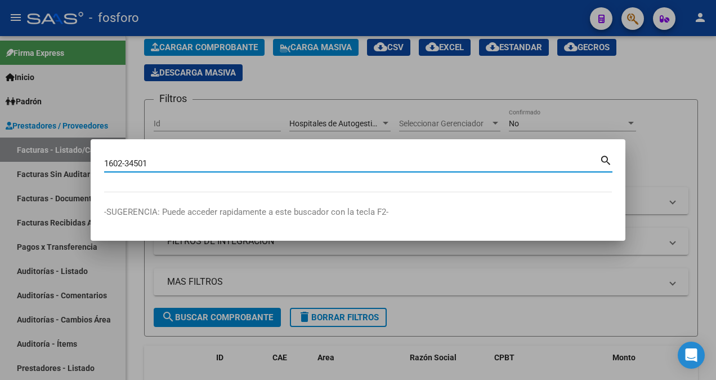
type input "1602-34501"
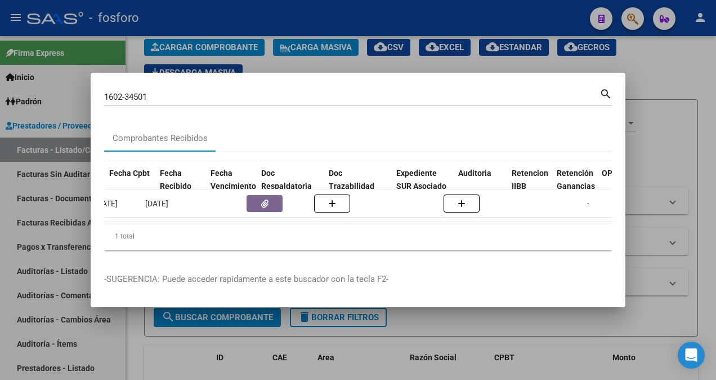
scroll to position [0, 600]
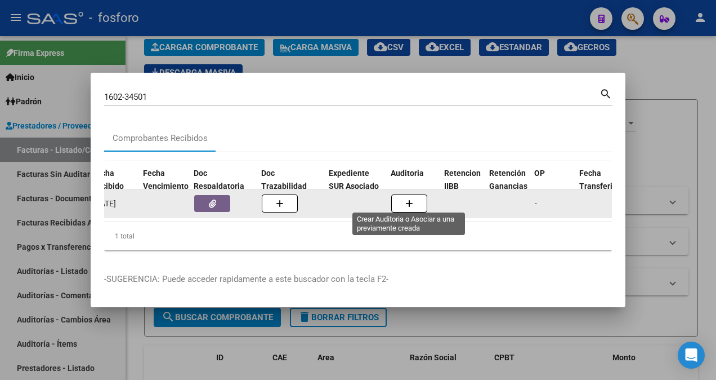
click at [402, 200] on button "button" at bounding box center [409, 203] width 36 height 18
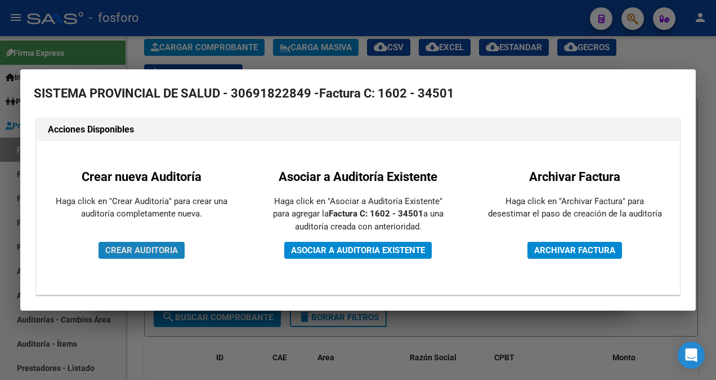
click at [156, 248] on span "CREAR AUDITORIA" at bounding box center [141, 250] width 73 height 10
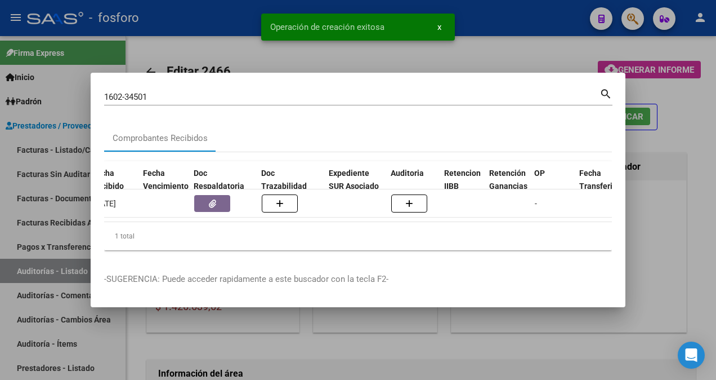
click at [307, 331] on div at bounding box center [358, 190] width 716 height 380
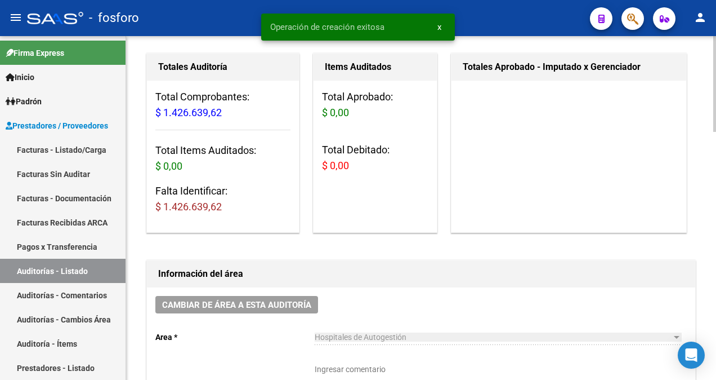
scroll to position [169, 0]
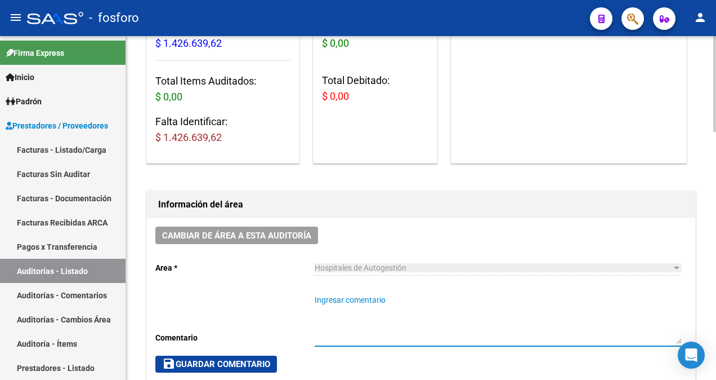
click at [324, 298] on textarea "Ingresar comentario" at bounding box center [498, 319] width 367 height 50
click at [324, 300] on textarea "fc" at bounding box center [498, 319] width 367 height 50
type textarea "fc. 1602-34501"
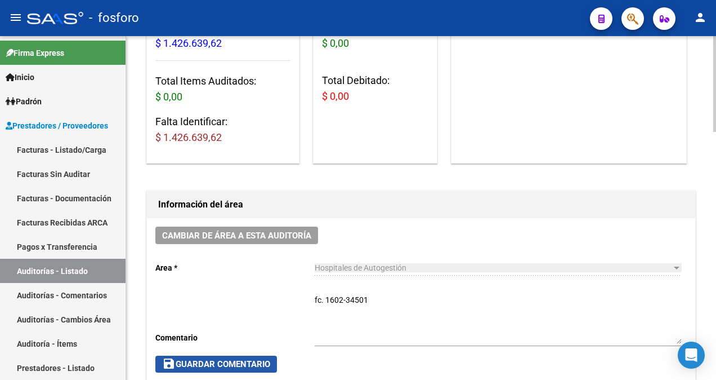
click at [242, 360] on span "save Guardar Comentario" at bounding box center [216, 364] width 108 height 10
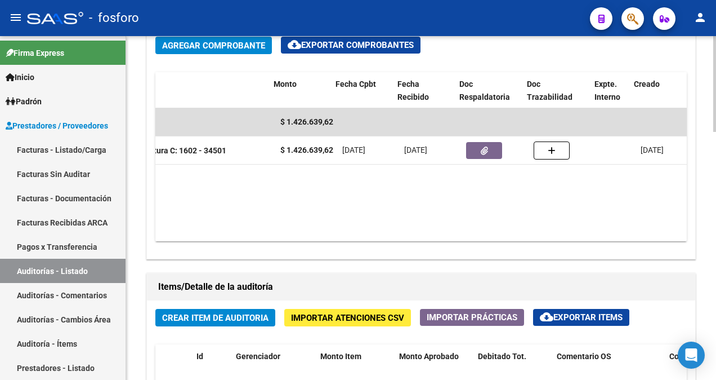
scroll to position [0, 293]
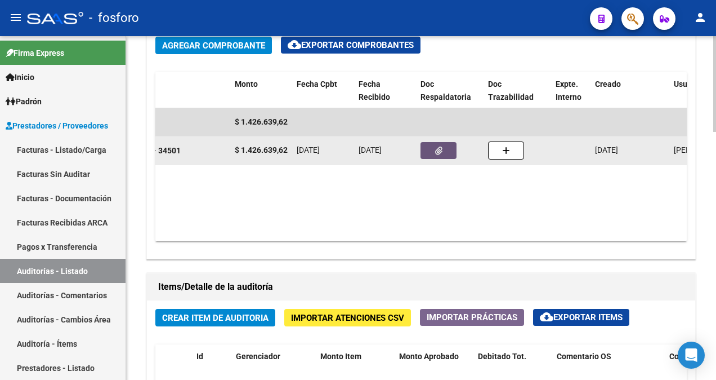
click at [438, 152] on icon "button" at bounding box center [438, 150] width 7 height 8
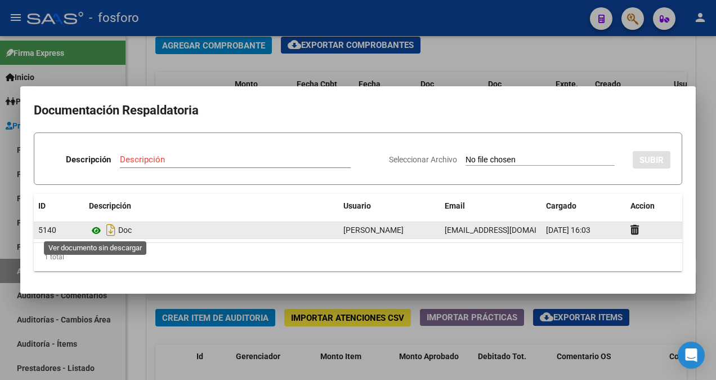
click at [98, 230] on icon at bounding box center [96, 231] width 15 height 14
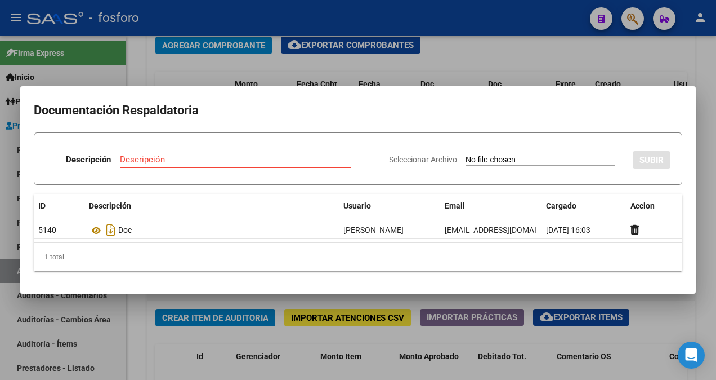
click at [224, 344] on div at bounding box center [358, 190] width 716 height 380
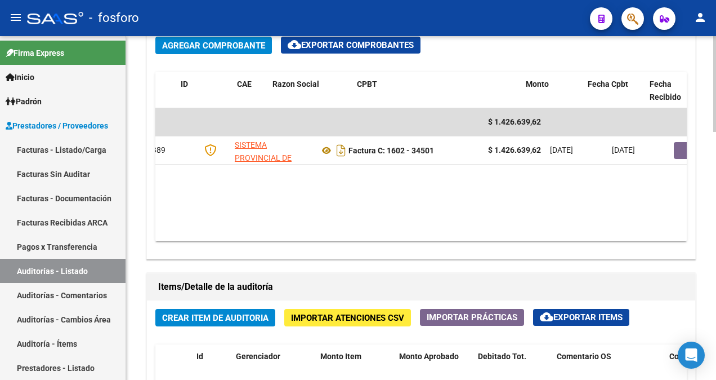
scroll to position [0, 0]
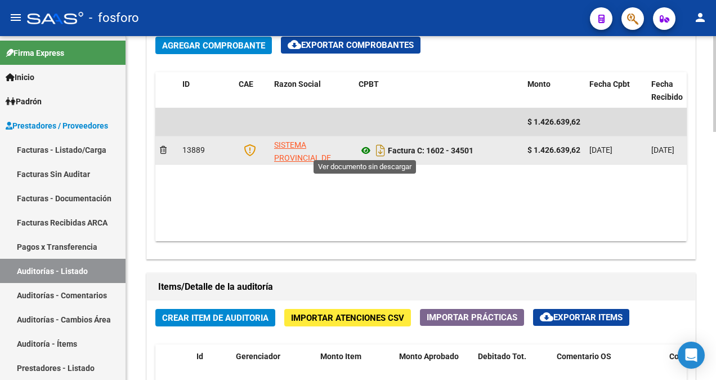
click at [365, 150] on icon at bounding box center [366, 151] width 15 height 14
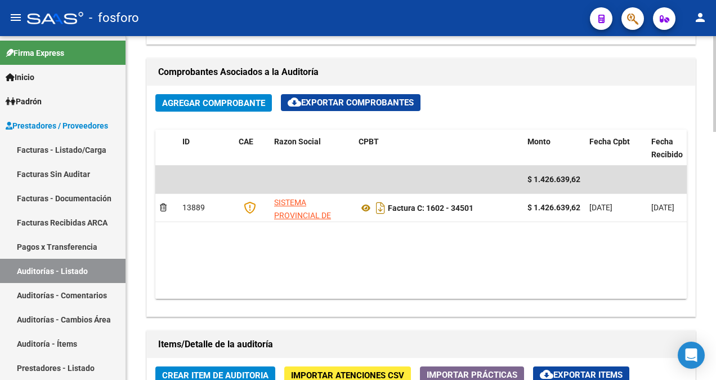
scroll to position [507, 0]
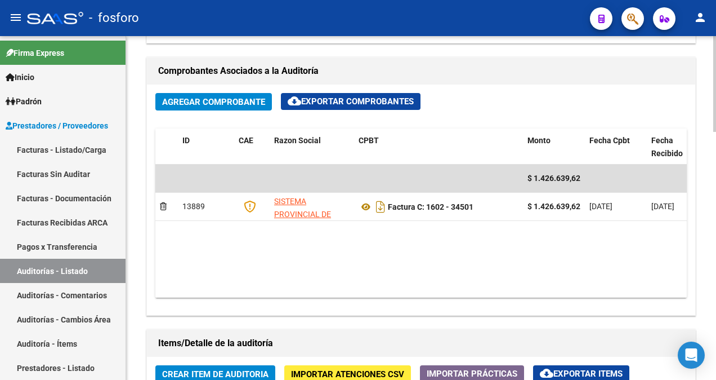
click at [214, 374] on span "Crear Item de Auditoria" at bounding box center [215, 374] width 106 height 10
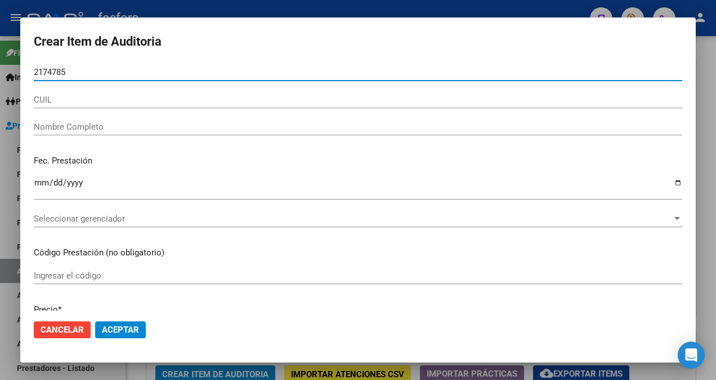
type input "21747850"
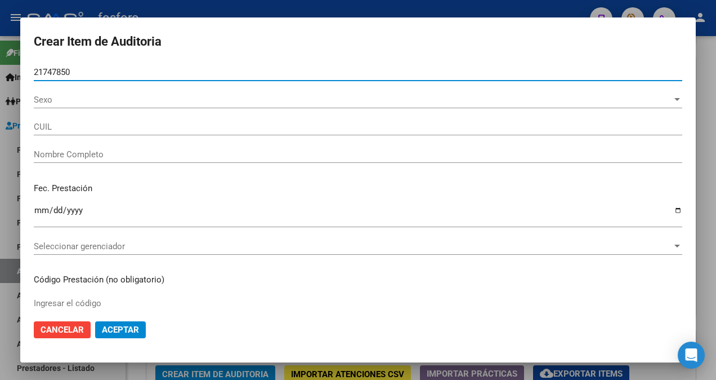
type input "27217478508"
type input "[PERSON_NAME]"
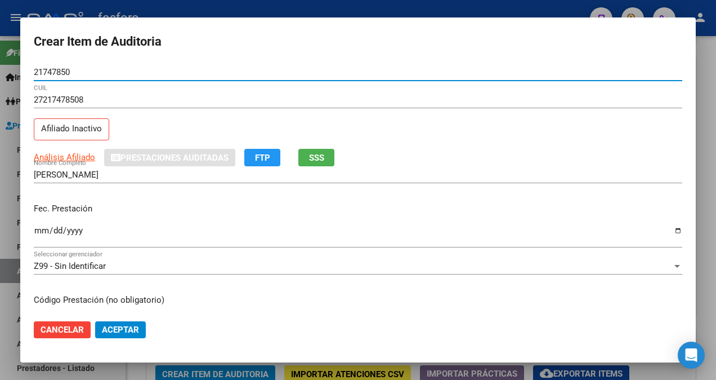
type input "21747850"
click at [43, 230] on input "Ingresar la fecha" at bounding box center [358, 235] width 649 height 18
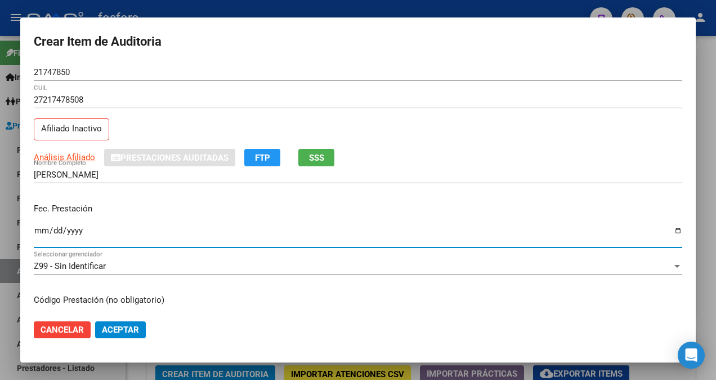
type input "[DATE]"
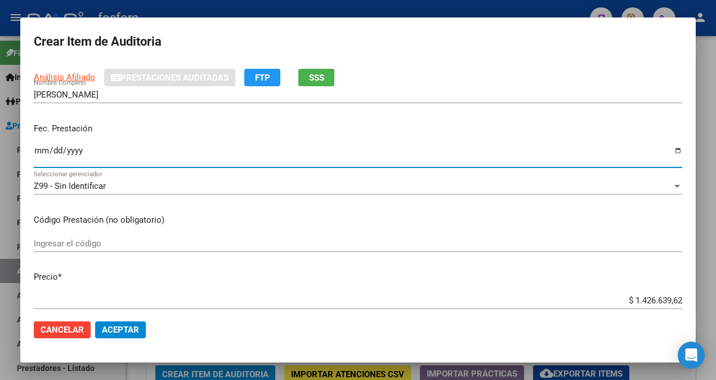
scroll to position [113, 0]
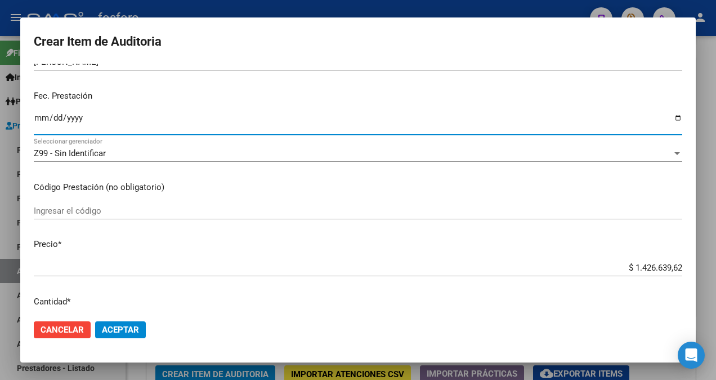
click at [79, 211] on input "Ingresar el código" at bounding box center [358, 211] width 649 height 10
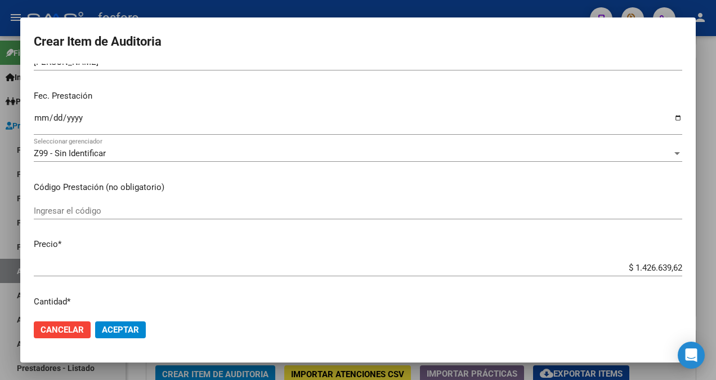
click at [122, 210] on input "Ingresar el código" at bounding box center [358, 211] width 649 height 10
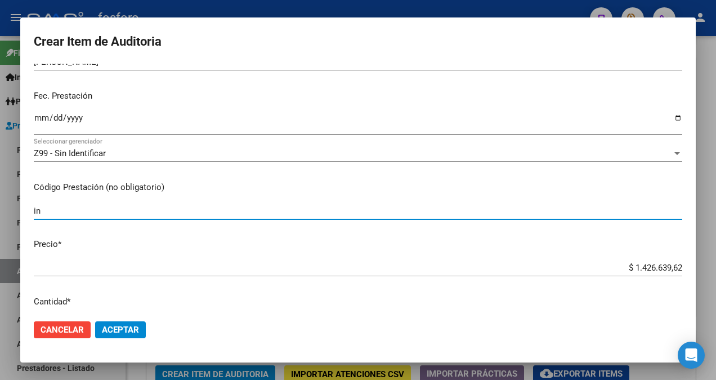
type input "i"
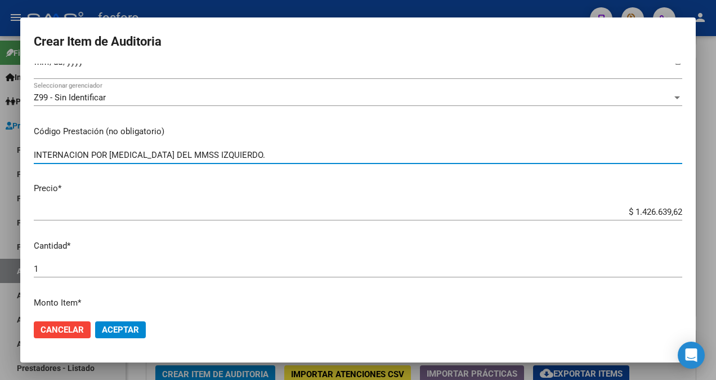
scroll to position [282, 0]
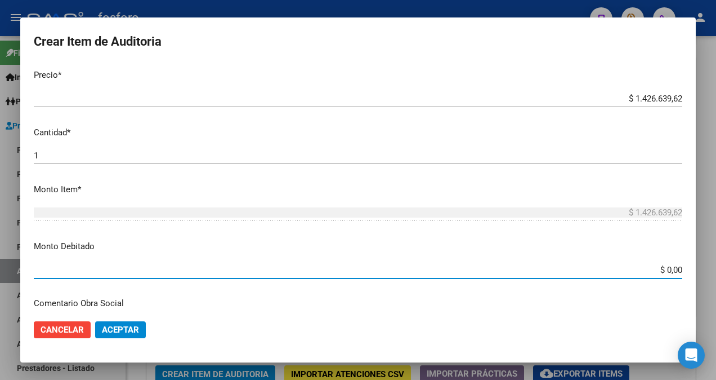
click at [662, 266] on input "$ 0,00" at bounding box center [358, 270] width 649 height 10
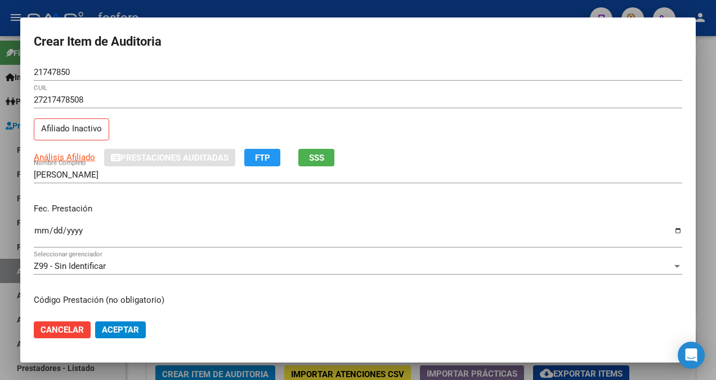
scroll to position [225, 0]
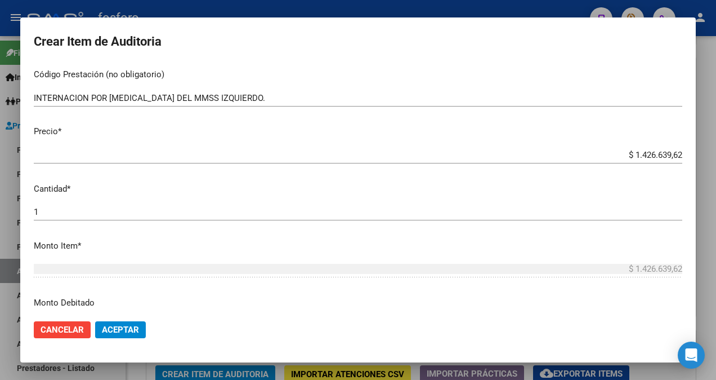
click at [257, 97] on input "INTERNACION POR [MEDICAL_DATA] DEL MMSS IZQUIERDO." at bounding box center [358, 98] width 649 height 10
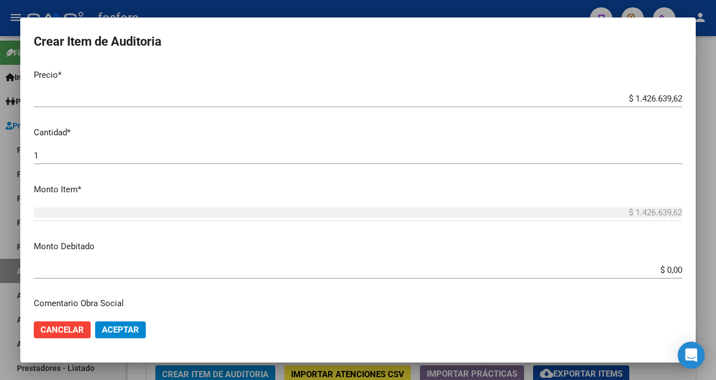
scroll to position [338, 0]
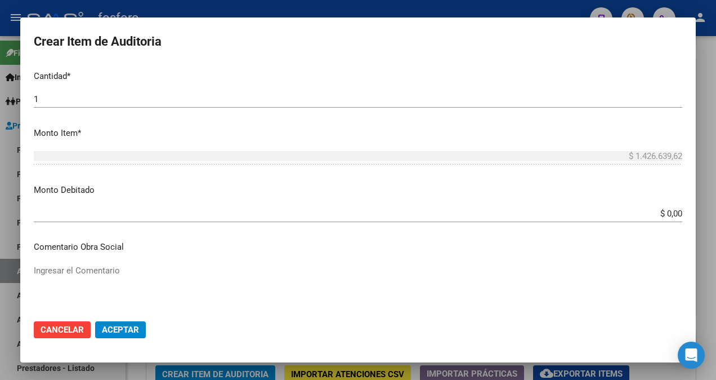
type input "INTERNACION POR [MEDICAL_DATA] DEL MMSS IZQUIERDO- DETALLE EN ADJUNTO."
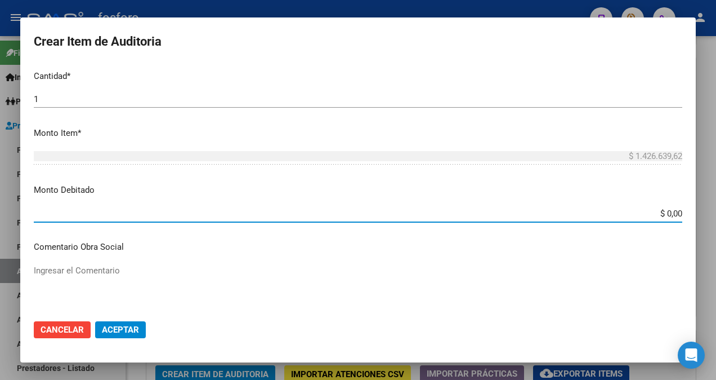
click at [661, 210] on input "$ 0,00" at bounding box center [358, 213] width 649 height 10
type input "$ 1.052.788,00"
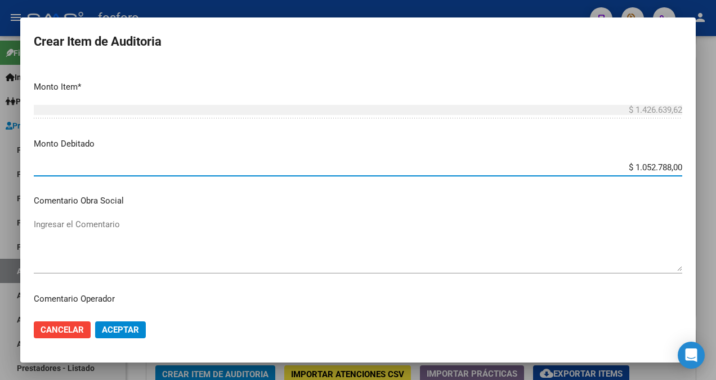
scroll to position [507, 0]
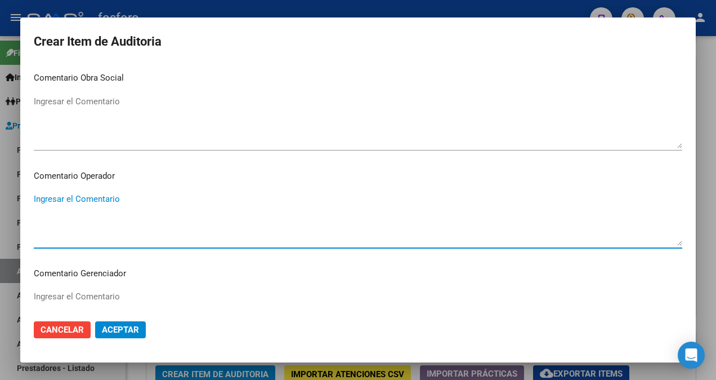
click at [53, 201] on textarea "Ingresar el Comentario" at bounding box center [358, 219] width 649 height 53
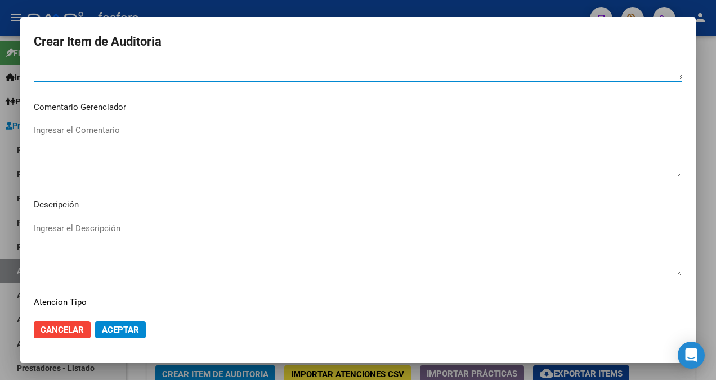
scroll to position [676, 0]
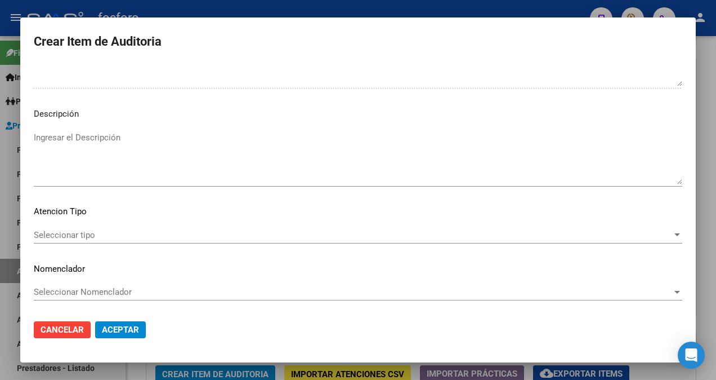
type textarea "SE DEBITAN COD. 36.00 Y 37.00 POR FALTA DE DOCUMENTACION RESPALDATORIA SOBRE SU…"
click at [69, 237] on span "Seleccionar tipo" at bounding box center [353, 235] width 639 height 10
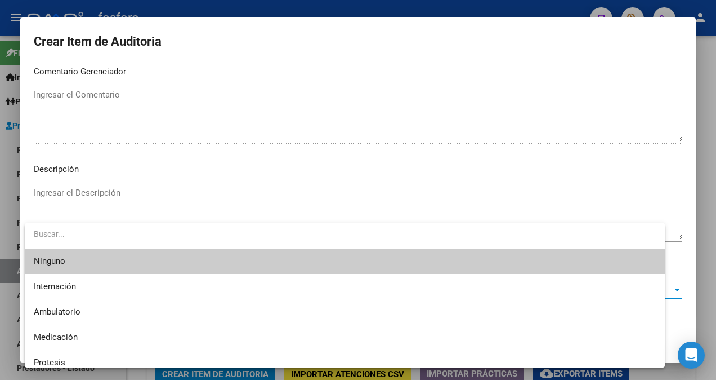
scroll to position [707, 0]
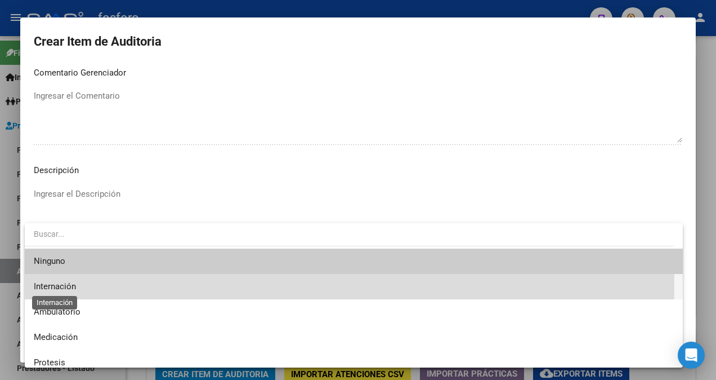
click at [69, 287] on span "Internación" at bounding box center [55, 286] width 42 height 10
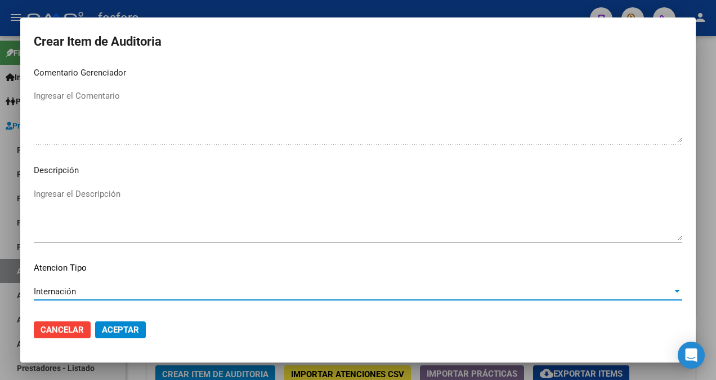
click at [113, 331] on span "Aceptar" at bounding box center [120, 329] width 37 height 10
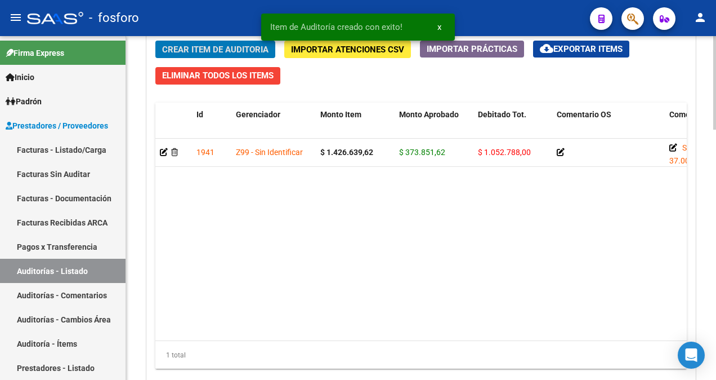
scroll to position [917, 0]
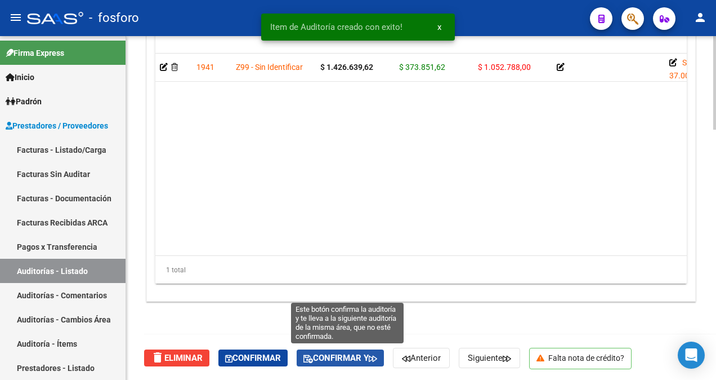
click at [360, 357] on span "Confirmar y" at bounding box center [341, 358] width 74 height 10
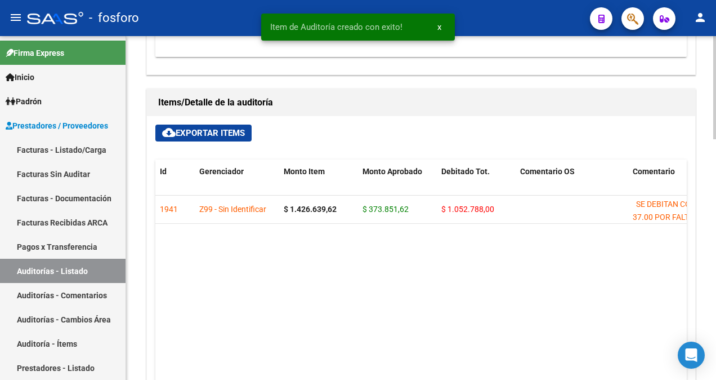
scroll to position [0, 0]
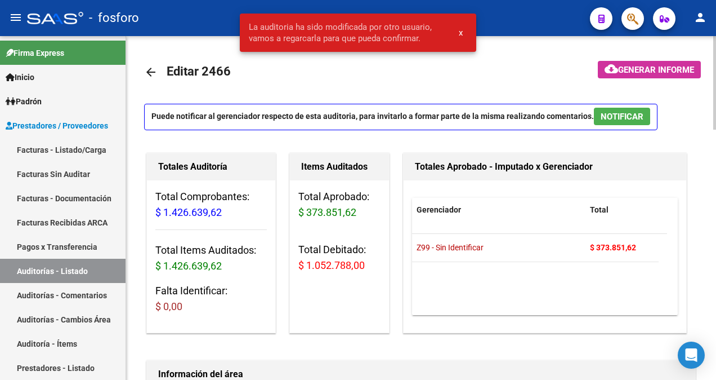
click at [635, 70] on span "Generar informe" at bounding box center [656, 70] width 76 height 10
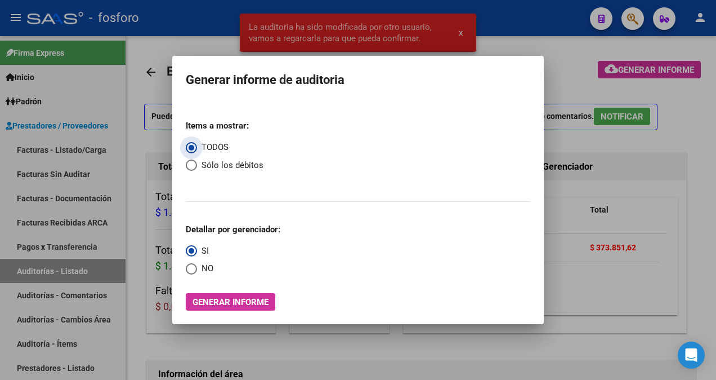
click at [244, 307] on button "Generar informe" at bounding box center [231, 301] width 90 height 17
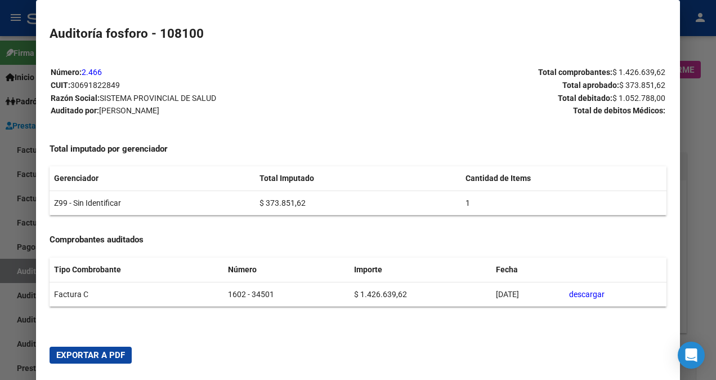
click at [81, 356] on span "Exportar a PDF" at bounding box center [90, 355] width 69 height 10
click at [25, 318] on div at bounding box center [358, 190] width 716 height 380
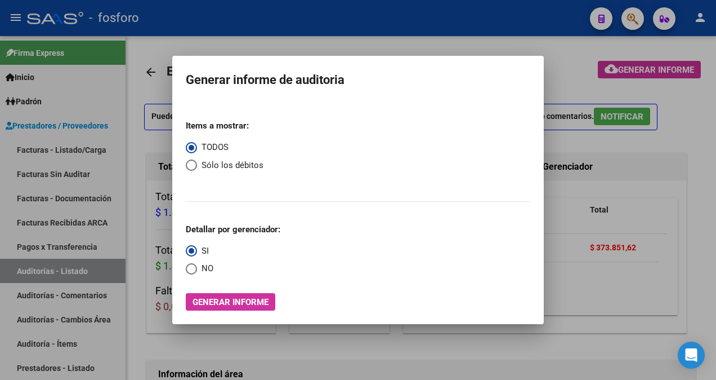
click at [102, 244] on div at bounding box center [358, 190] width 716 height 380
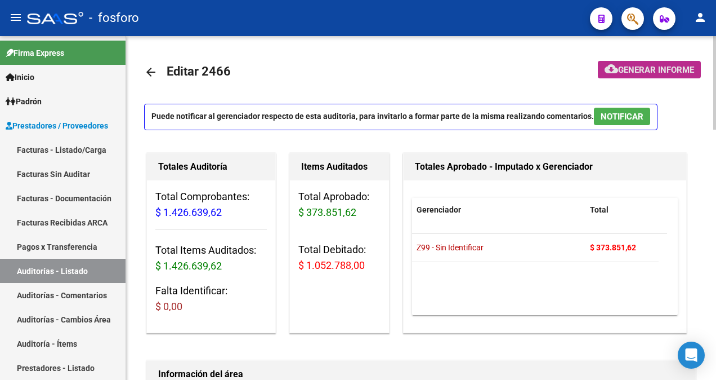
click at [637, 69] on span "Generar informe" at bounding box center [656, 70] width 76 height 10
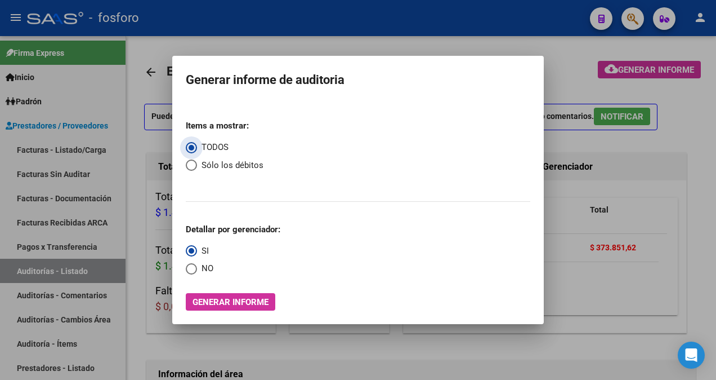
click at [497, 50] on div at bounding box center [358, 190] width 716 height 380
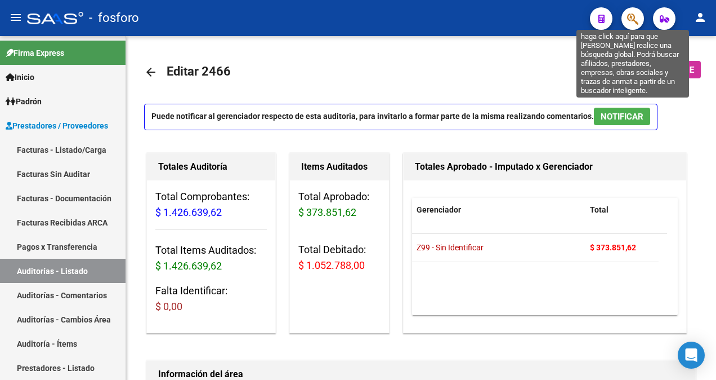
click at [629, 15] on icon "button" at bounding box center [632, 18] width 11 height 13
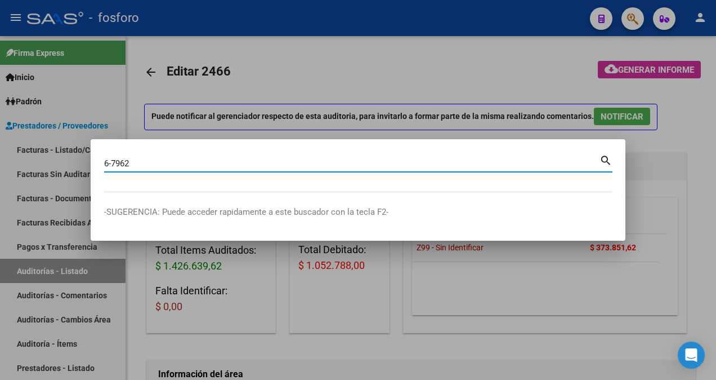
type input "6-7962"
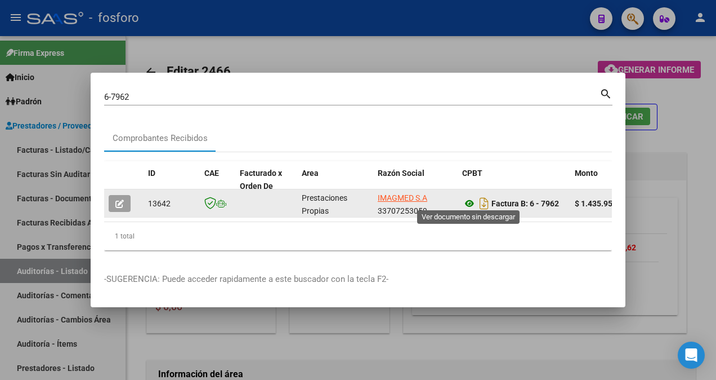
click at [468, 198] on icon at bounding box center [469, 204] width 15 height 14
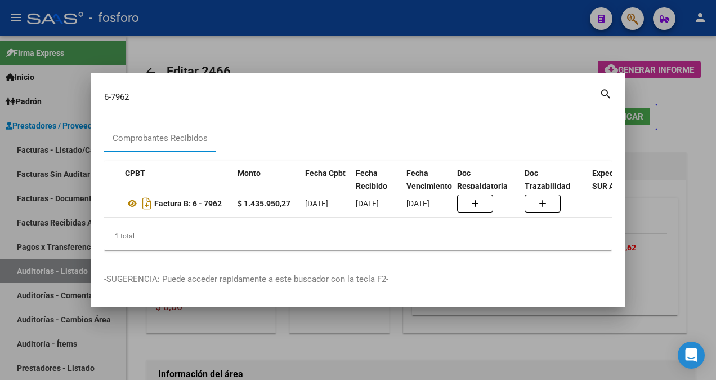
scroll to position [0, 390]
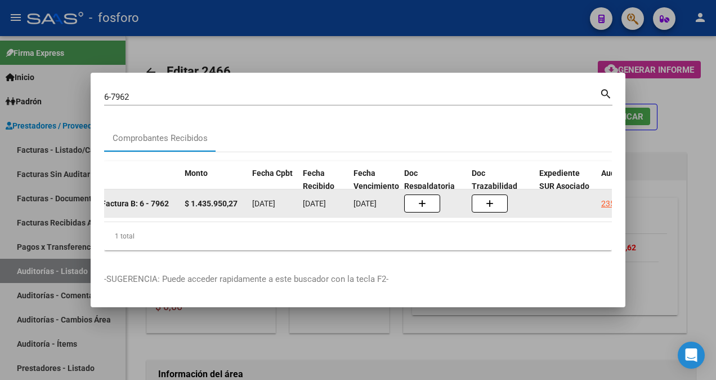
click at [600, 202] on datatable-body-cell "2350" at bounding box center [623, 203] width 53 height 28
click at [606, 198] on div "2350" at bounding box center [610, 203] width 18 height 13
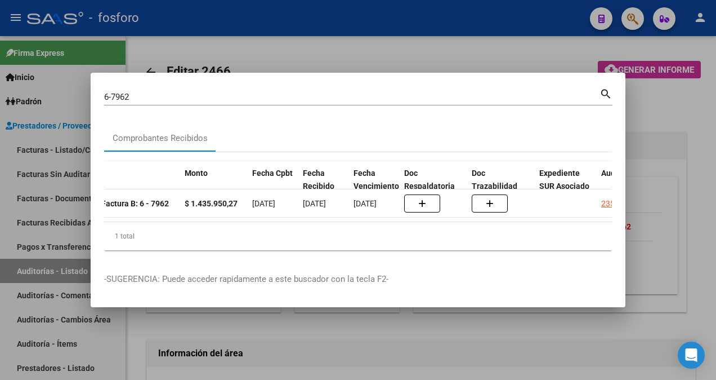
click at [652, 101] on div at bounding box center [358, 190] width 716 height 380
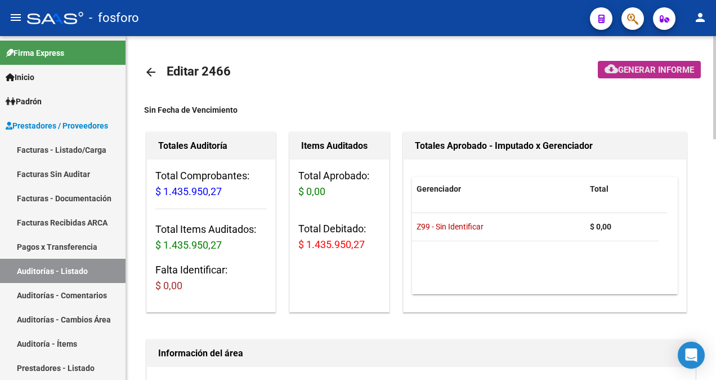
click at [657, 74] on span "Generar informe" at bounding box center [656, 70] width 76 height 10
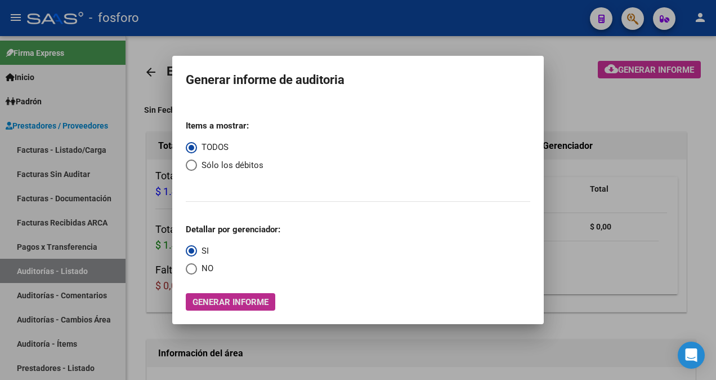
click at [218, 303] on span "Generar informe" at bounding box center [231, 302] width 76 height 10
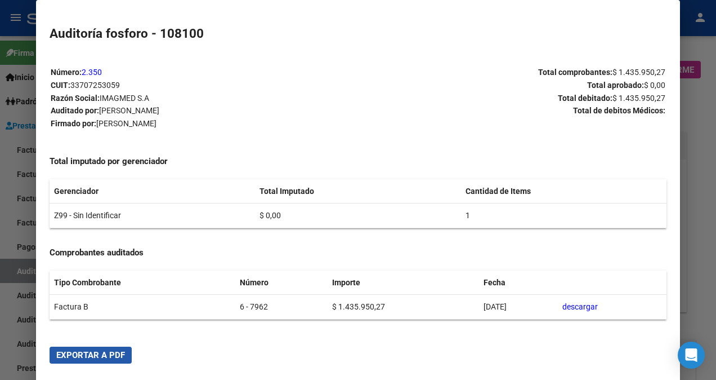
click at [122, 351] on span "Exportar a PDF" at bounding box center [90, 355] width 69 height 10
drag, startPoint x: 12, startPoint y: 54, endPoint x: 20, endPoint y: 51, distance: 8.6
click at [12, 54] on div at bounding box center [358, 190] width 716 height 380
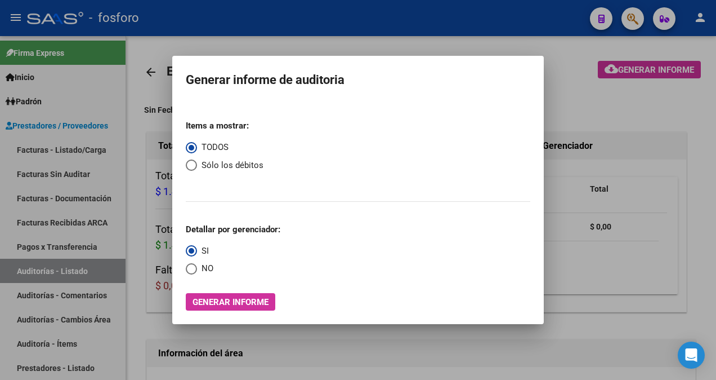
click at [149, 200] on div at bounding box center [358, 190] width 716 height 380
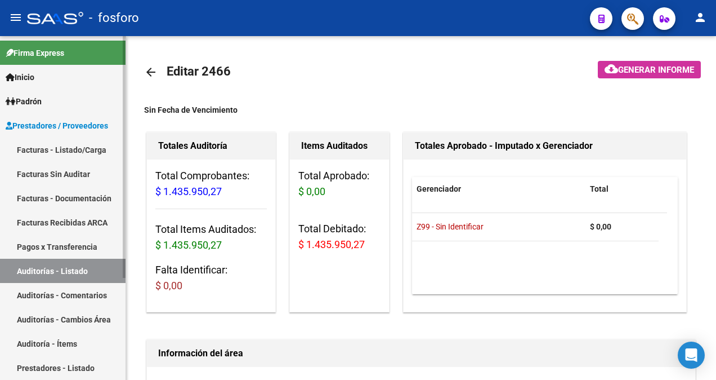
click at [97, 145] on link "Facturas - Listado/Carga" at bounding box center [63, 149] width 126 height 24
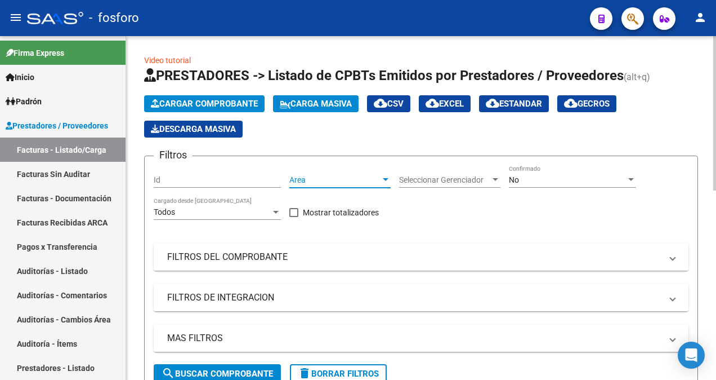
click at [386, 179] on div at bounding box center [386, 179] width 6 height 3
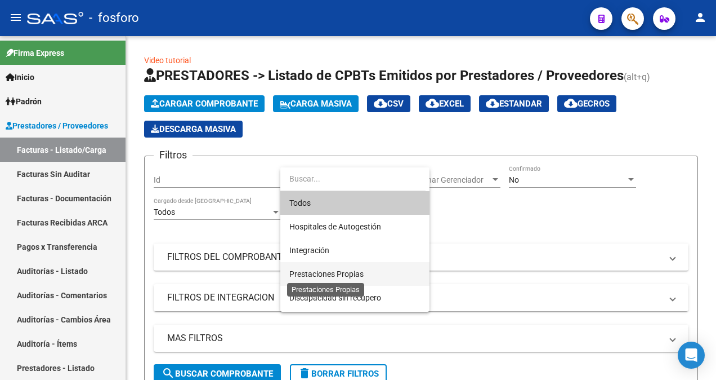
click at [328, 272] on span "Prestaciones Propias" at bounding box center [326, 273] width 74 height 9
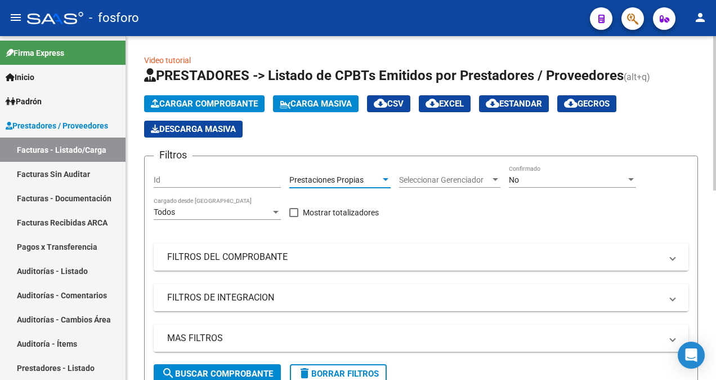
click at [238, 368] on span "search Buscar Comprobante" at bounding box center [217, 373] width 111 height 10
